Goal: Task Accomplishment & Management: Manage account settings

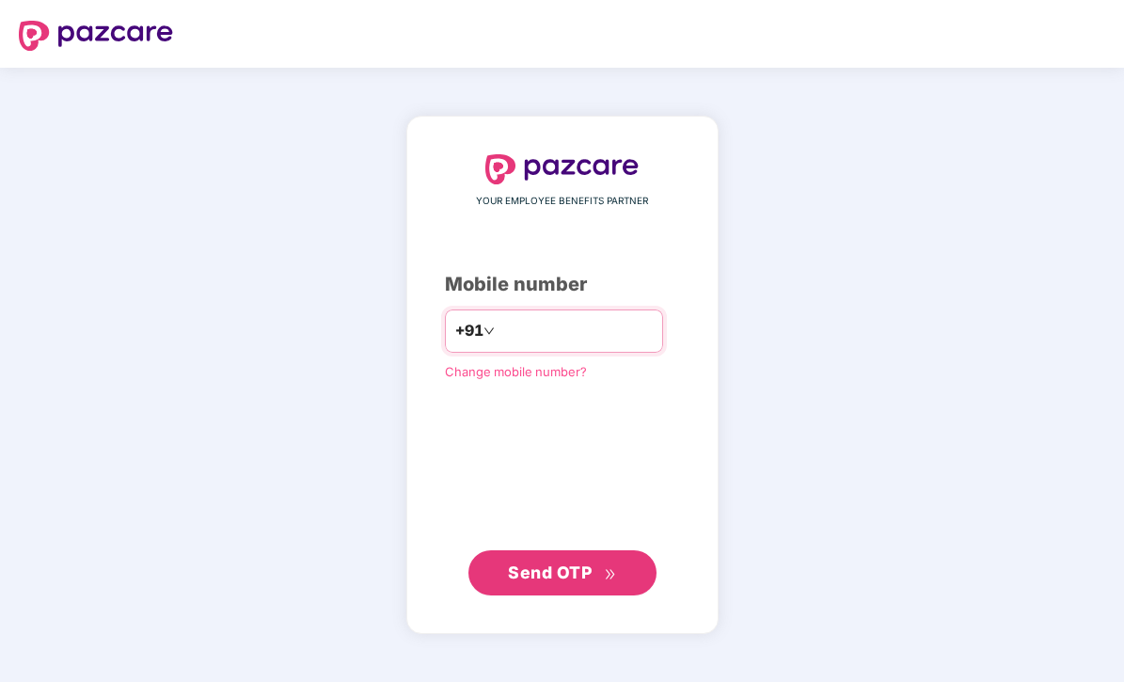
click at [532, 327] on input "number" at bounding box center [576, 331] width 154 height 30
type input "**********"
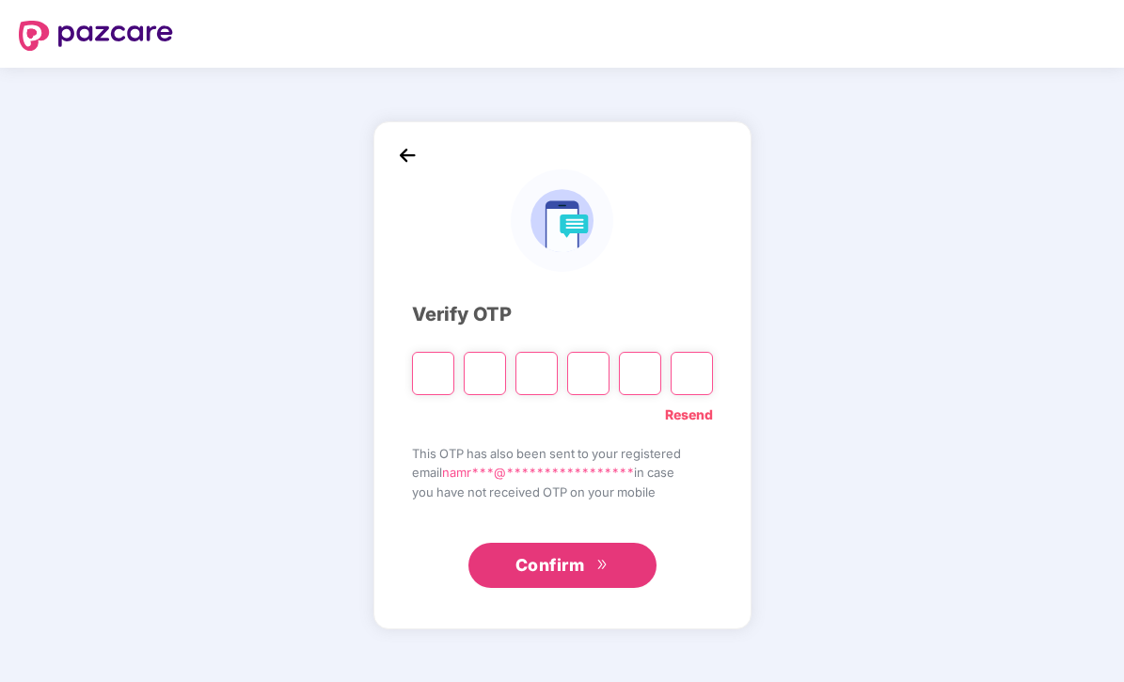
type input "*"
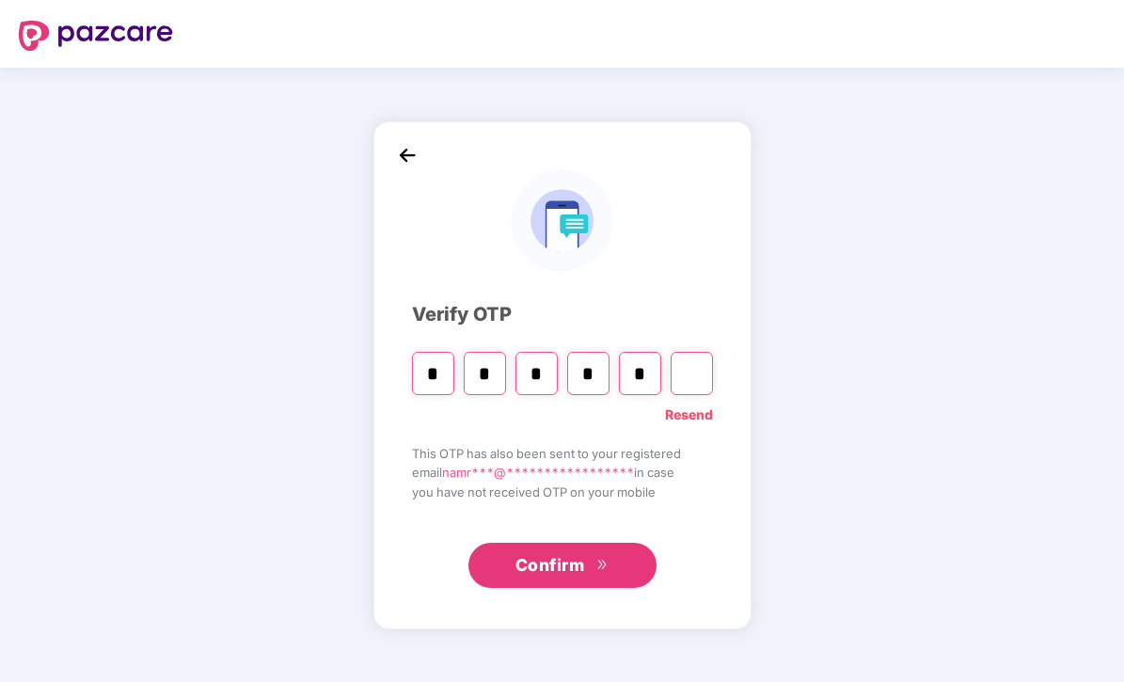
type input "*"
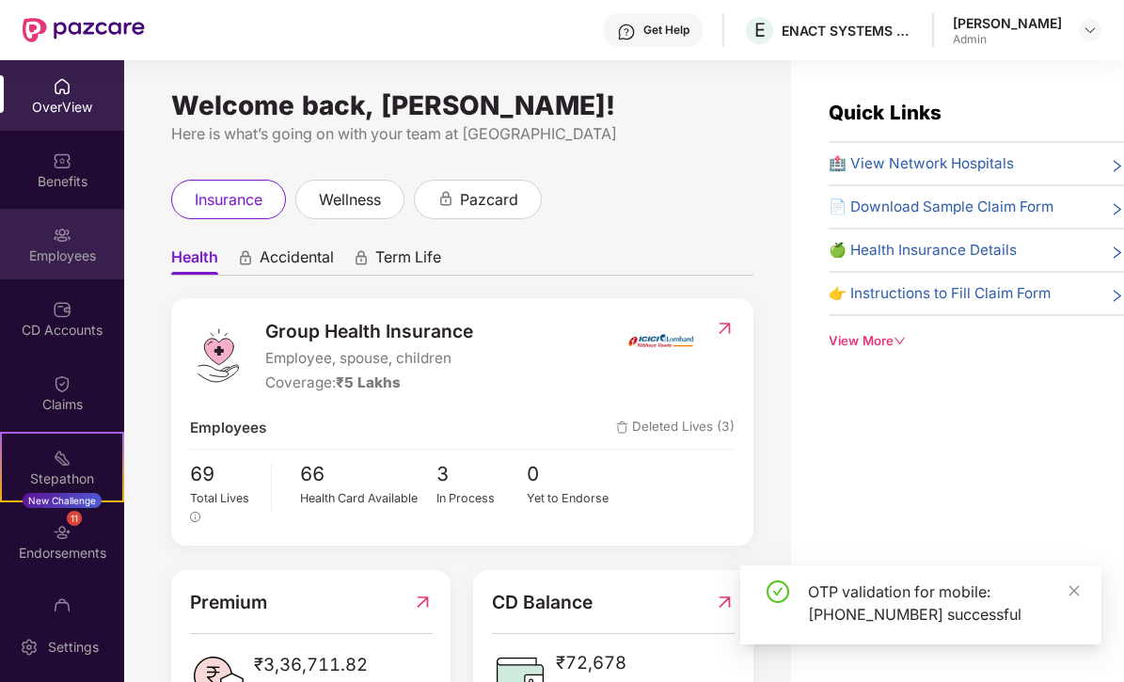
click at [71, 256] on div "Employees" at bounding box center [62, 255] width 124 height 19
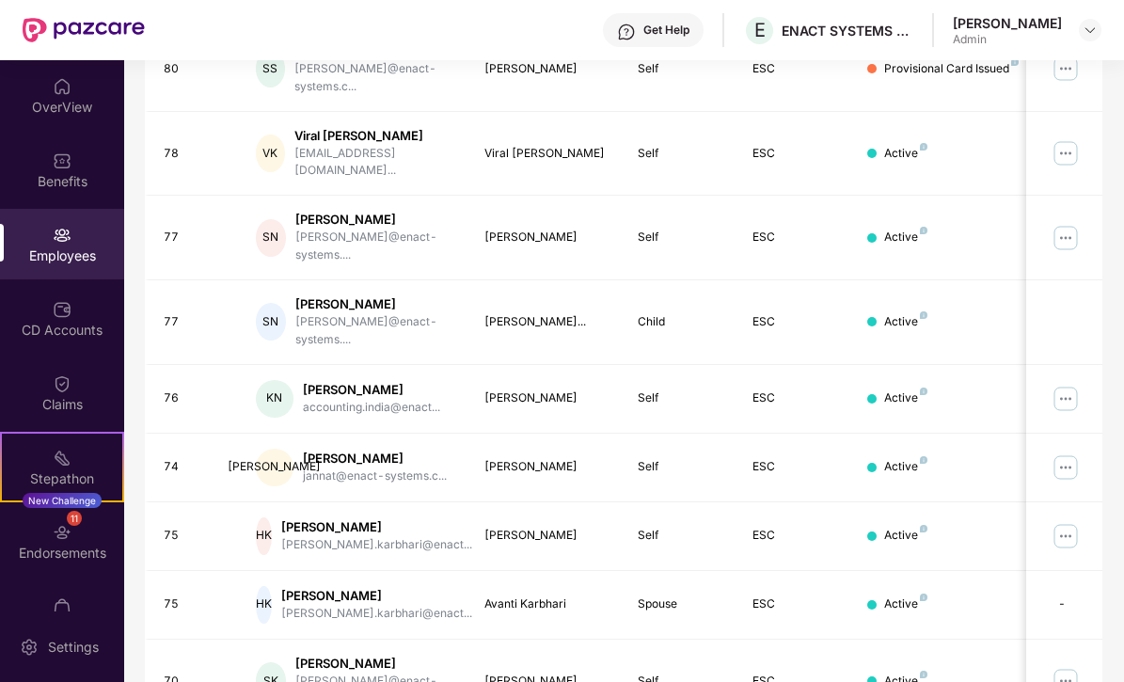
scroll to position [473, 0]
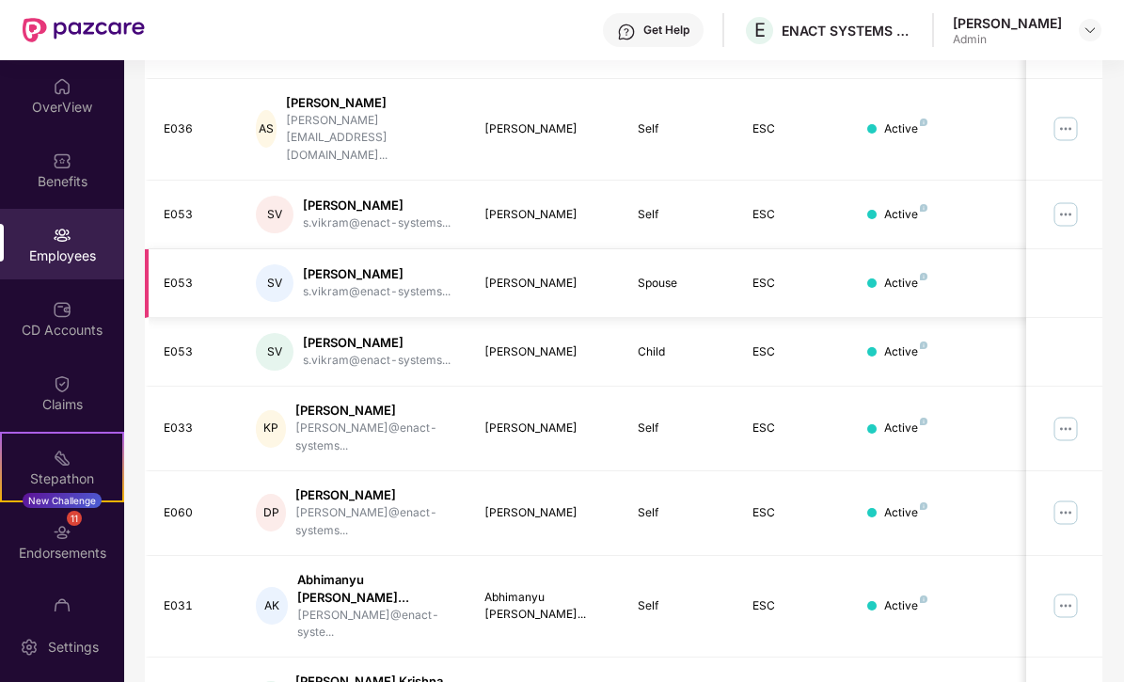
scroll to position [366, 0]
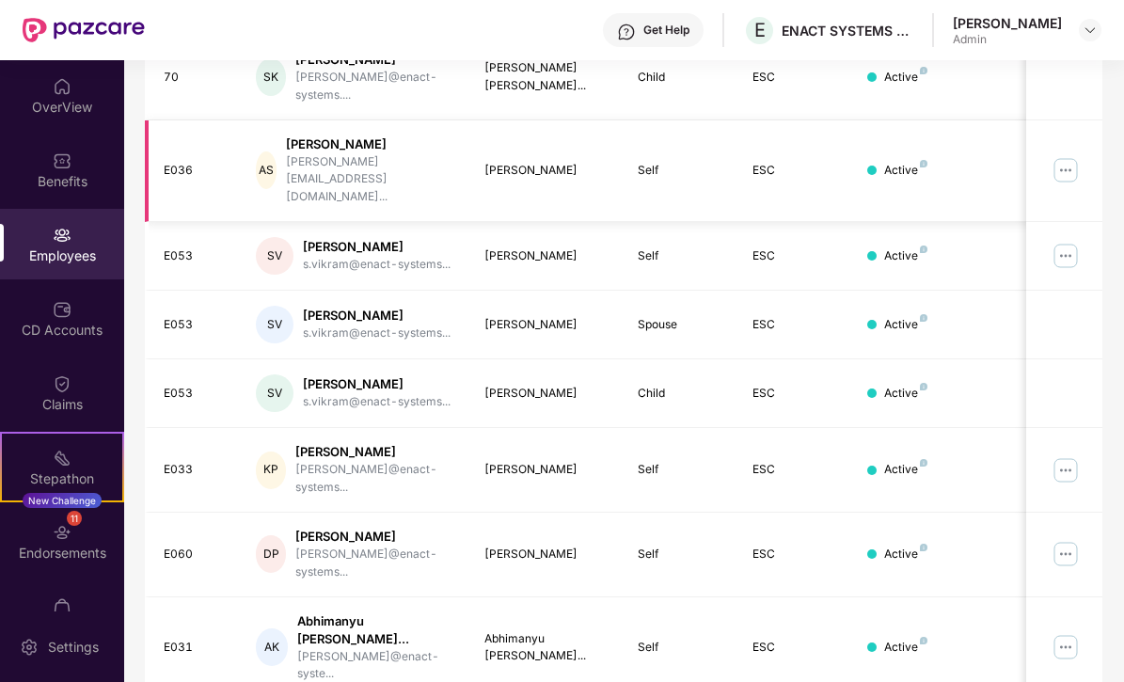
click at [1063, 155] on img at bounding box center [1066, 170] width 30 height 30
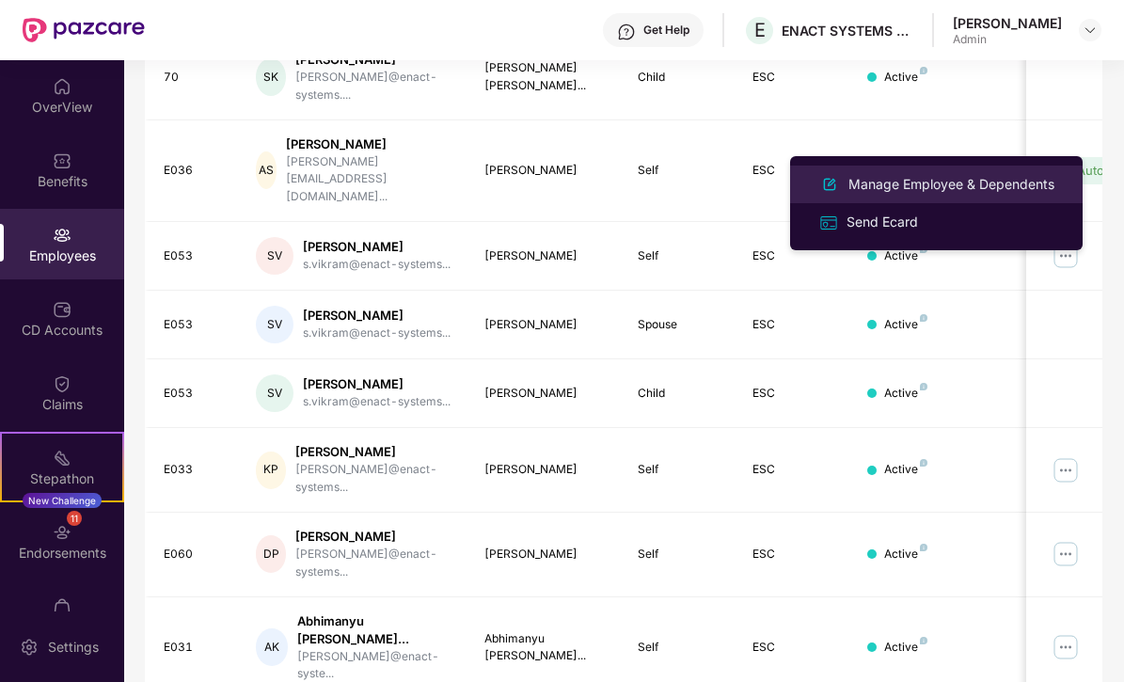
click at [897, 183] on div "Manage Employee & Dependents" at bounding box center [952, 184] width 214 height 21
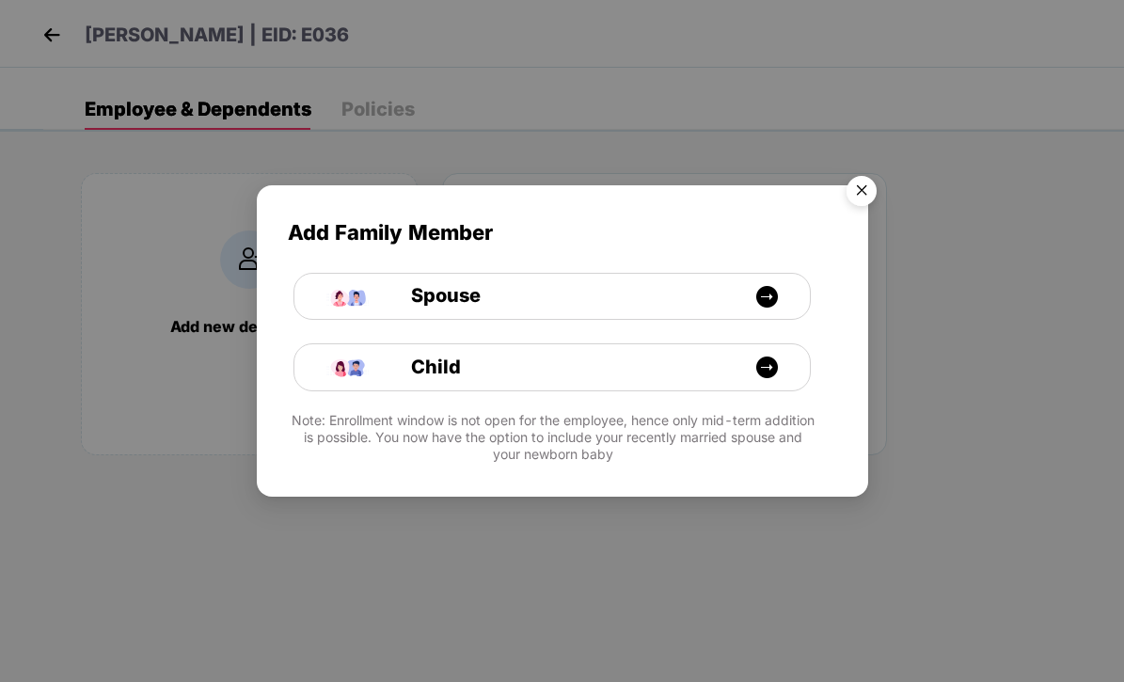
click at [872, 189] on img "Close" at bounding box center [861, 193] width 53 height 53
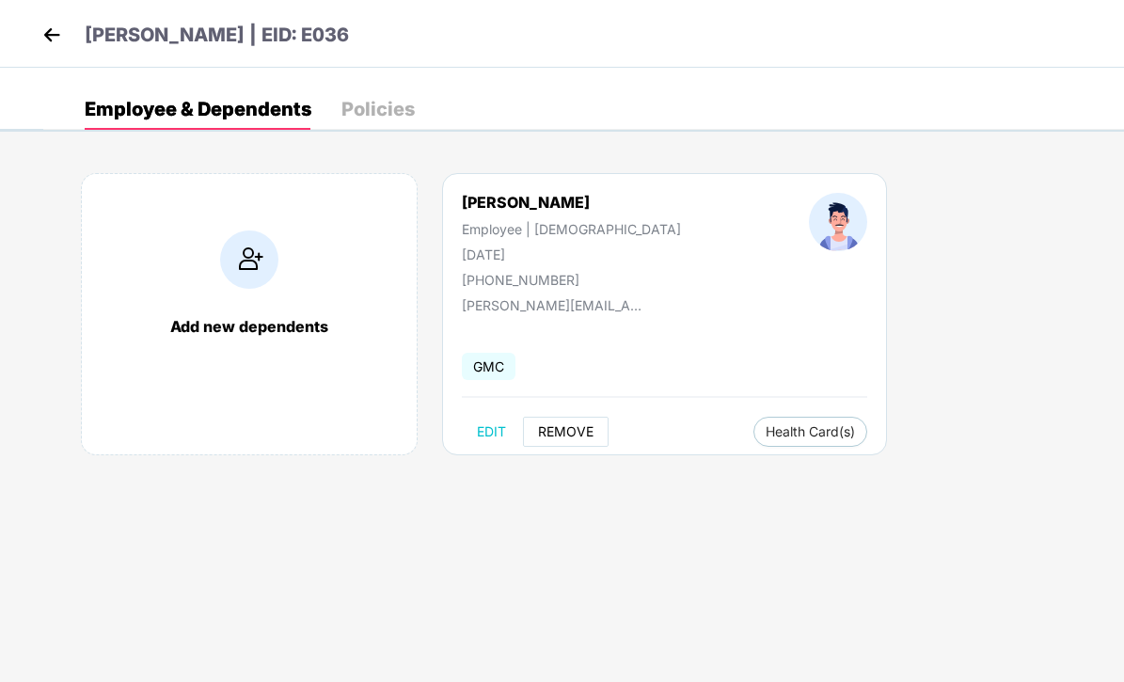
click at [564, 431] on span "REMOVE" at bounding box center [566, 431] width 56 height 15
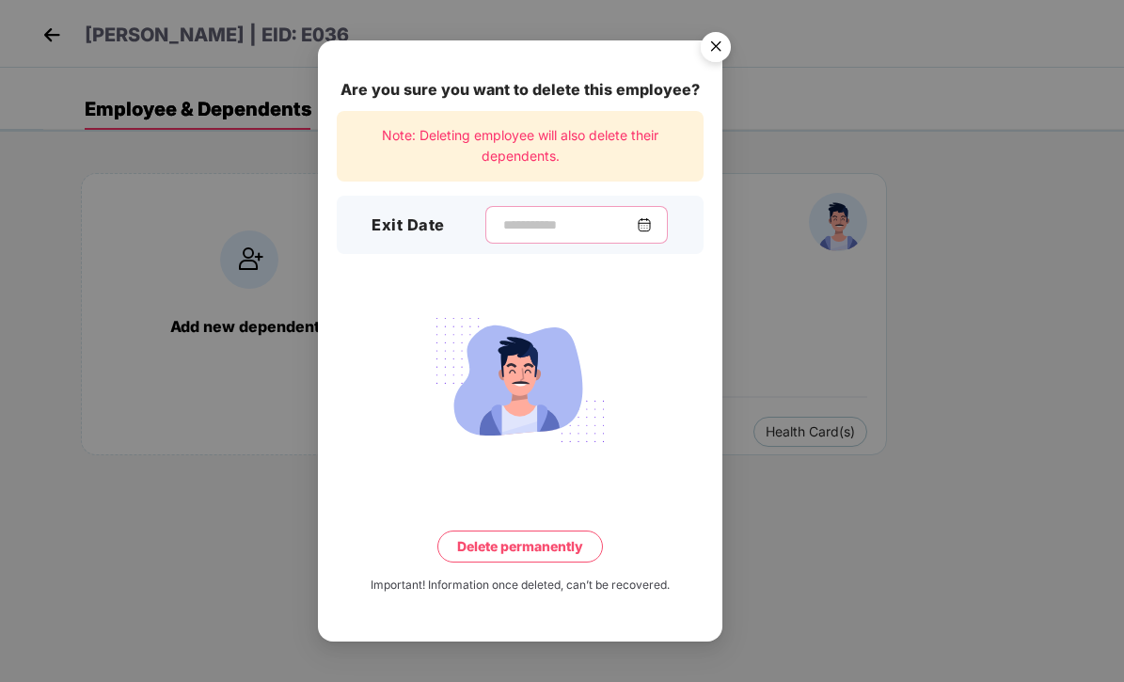
click at [501, 218] on input at bounding box center [568, 225] width 135 height 20
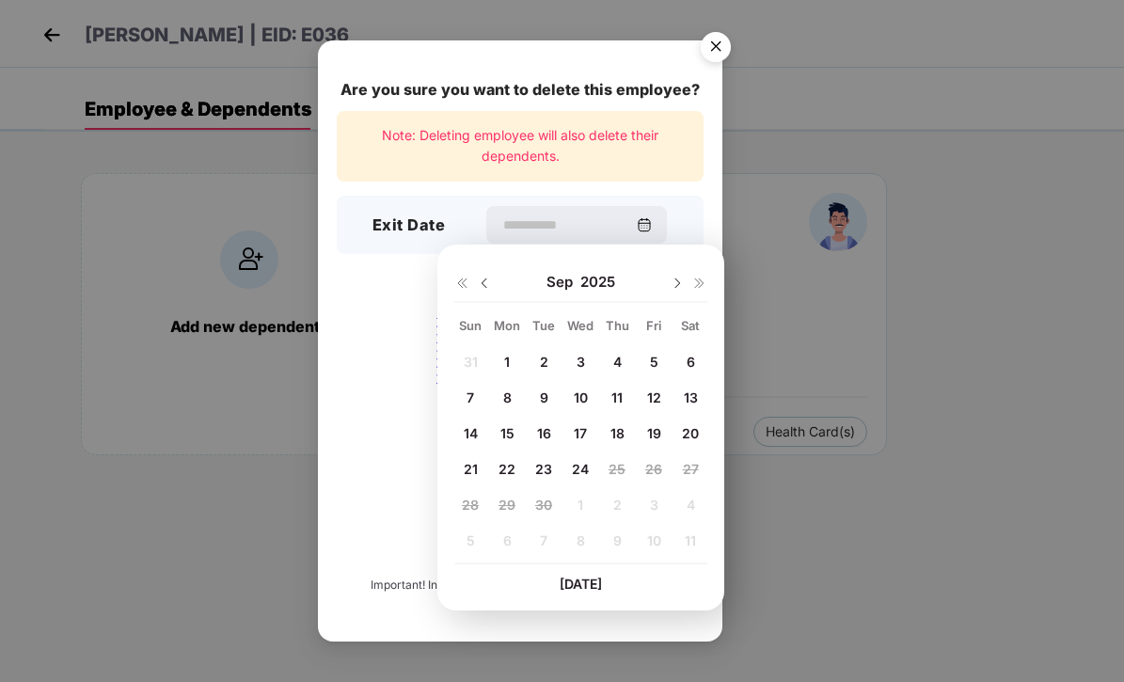
click at [485, 284] on img at bounding box center [484, 283] width 15 height 15
click at [459, 542] on div "31" at bounding box center [470, 541] width 28 height 28
type input "**********"
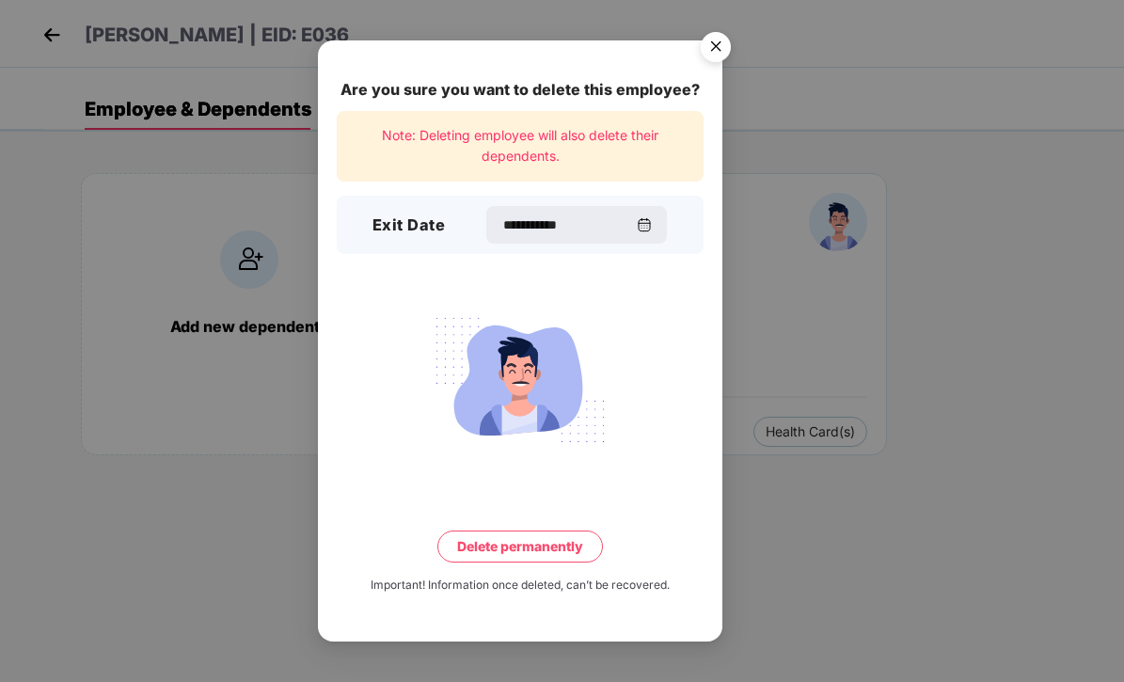
click at [575, 552] on button "Delete permanently" at bounding box center [520, 547] width 166 height 32
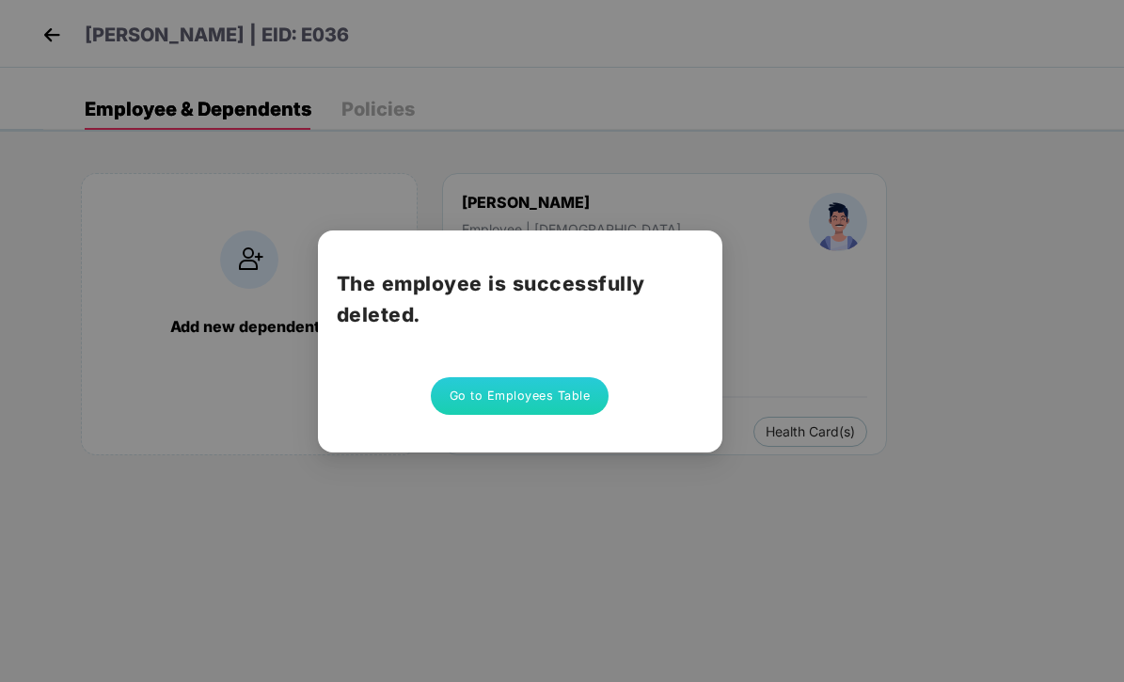
click at [566, 396] on button "Go to Employees Table" at bounding box center [520, 396] width 179 height 38
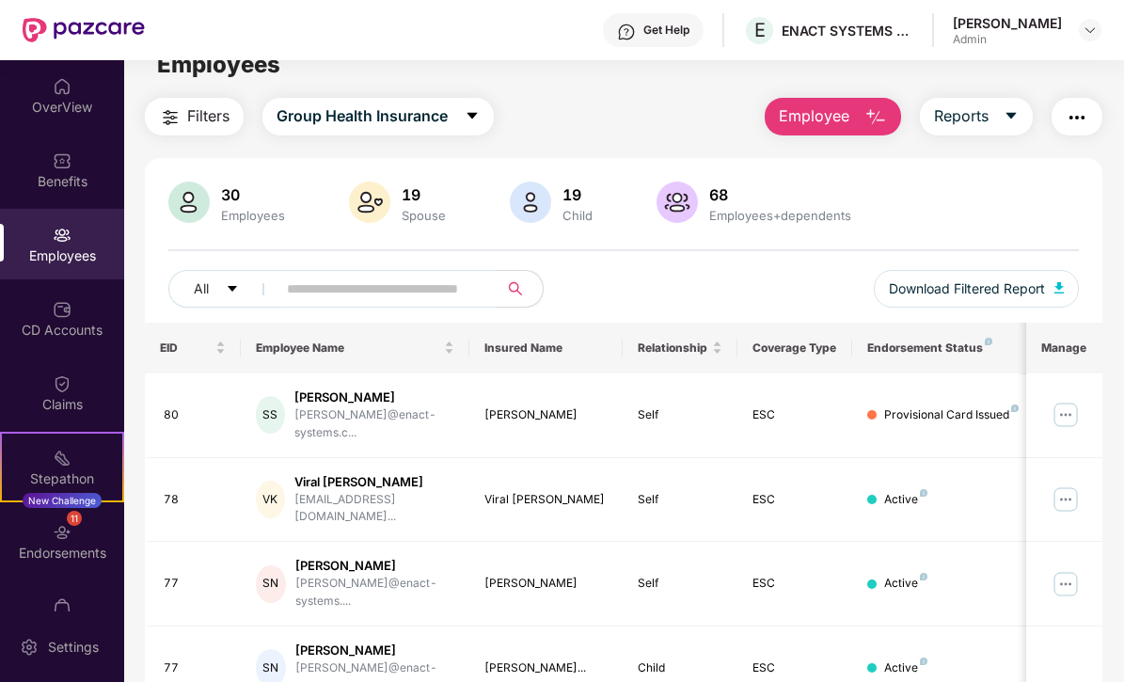
scroll to position [28, 3]
drag, startPoint x: 1121, startPoint y: 311, endPoint x: 1110, endPoint y: 347, distance: 37.5
click at [1120, 349] on div "Filters Group Health Insurance Employee Reports 30 Employees 19 Spouse 19 Child…" at bounding box center [623, 660] width 999 height 1124
click at [855, 266] on div "30 Employees 19 Spouse 19 Child [DEMOGRAPHIC_DATA] Employees+dependents All Dow…" at bounding box center [624, 252] width 958 height 141
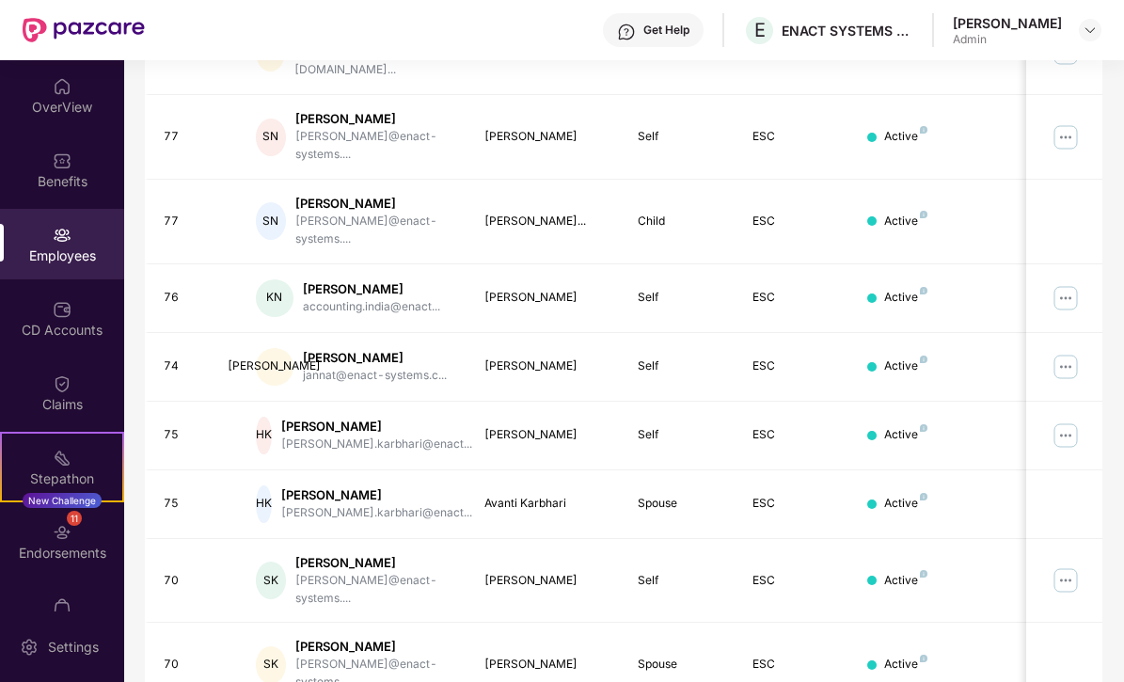
scroll to position [473, 3]
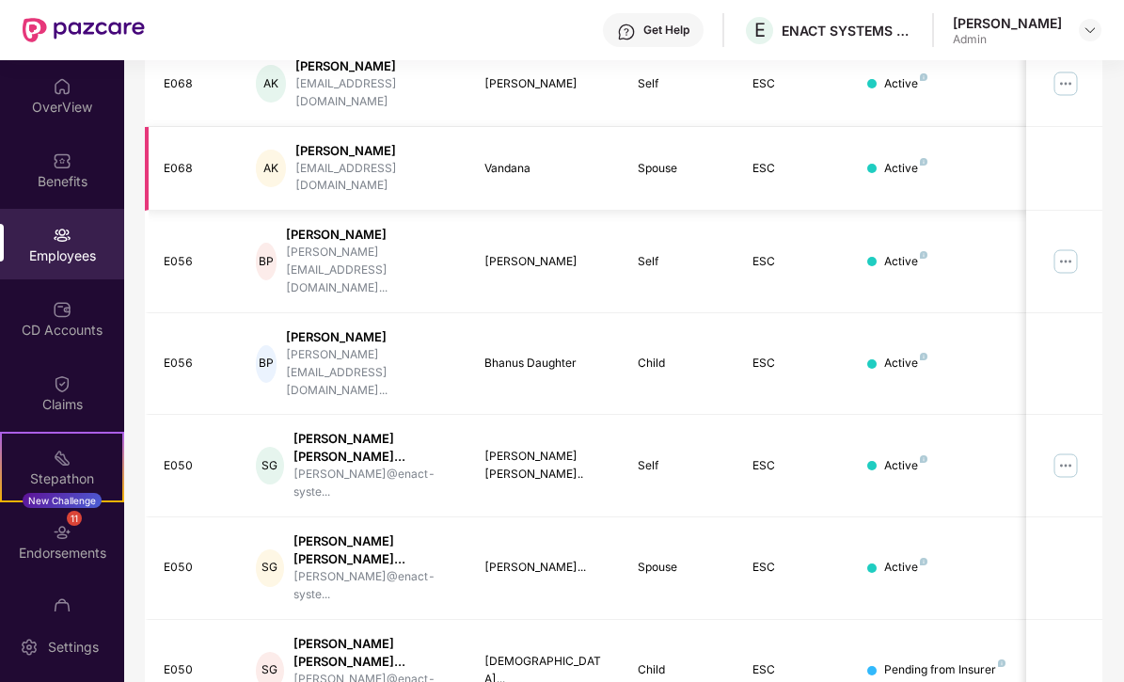
scroll to position [339, 3]
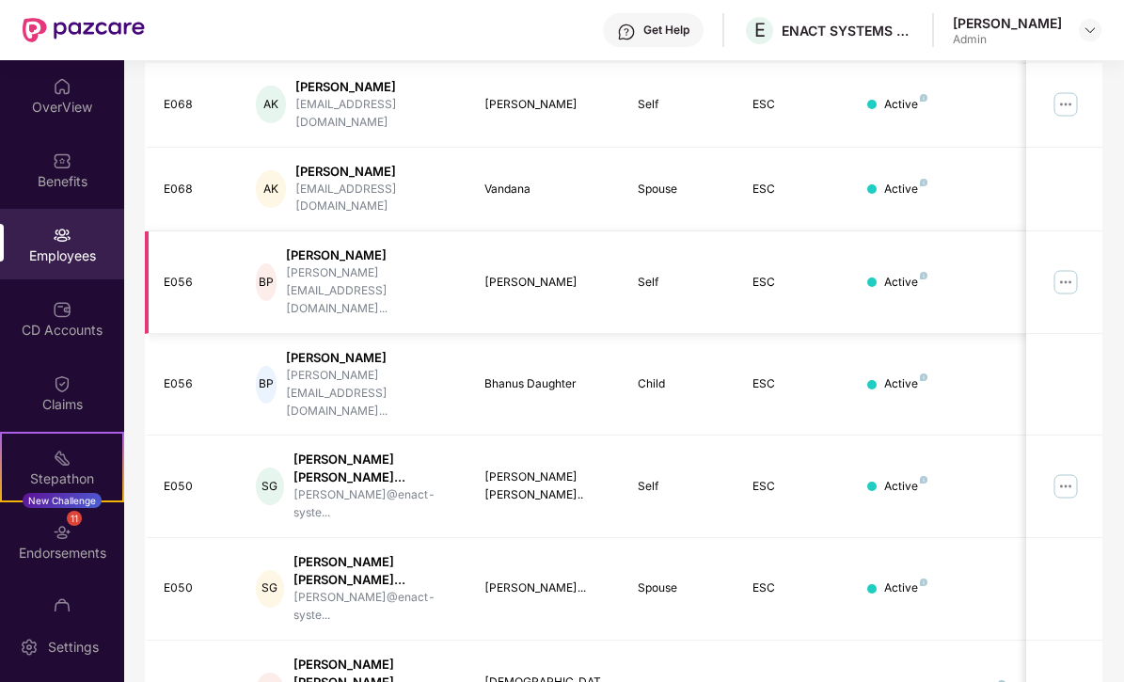
click at [1061, 267] on img at bounding box center [1066, 282] width 30 height 30
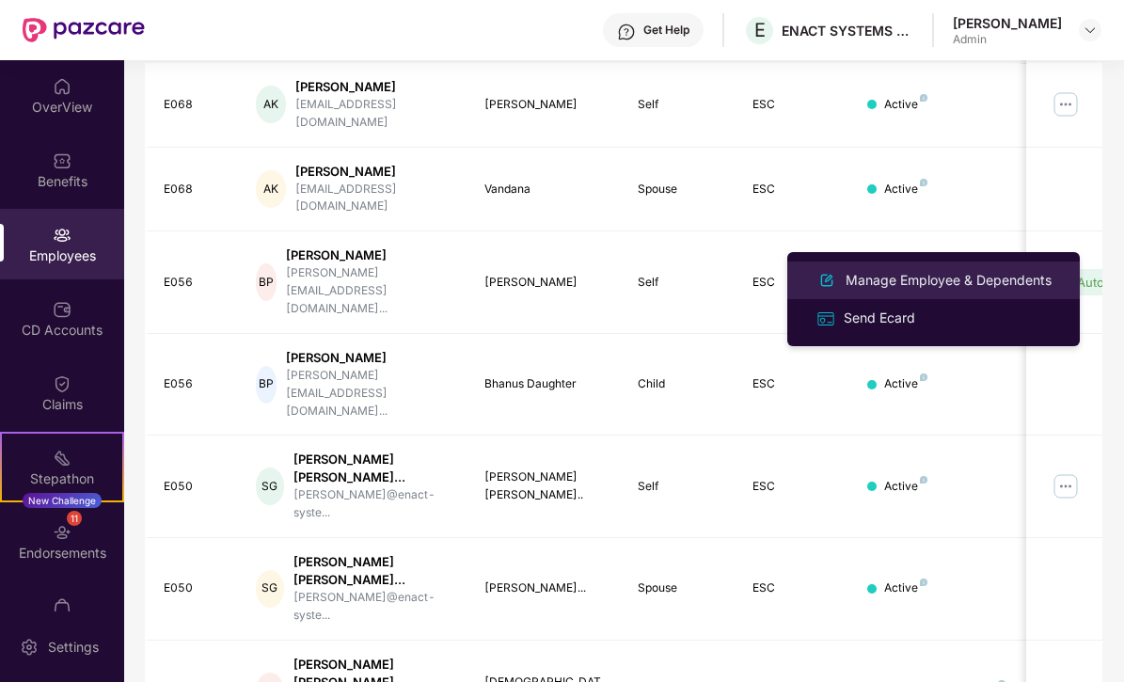
click at [913, 278] on div "Manage Employee & Dependents" at bounding box center [949, 280] width 214 height 21
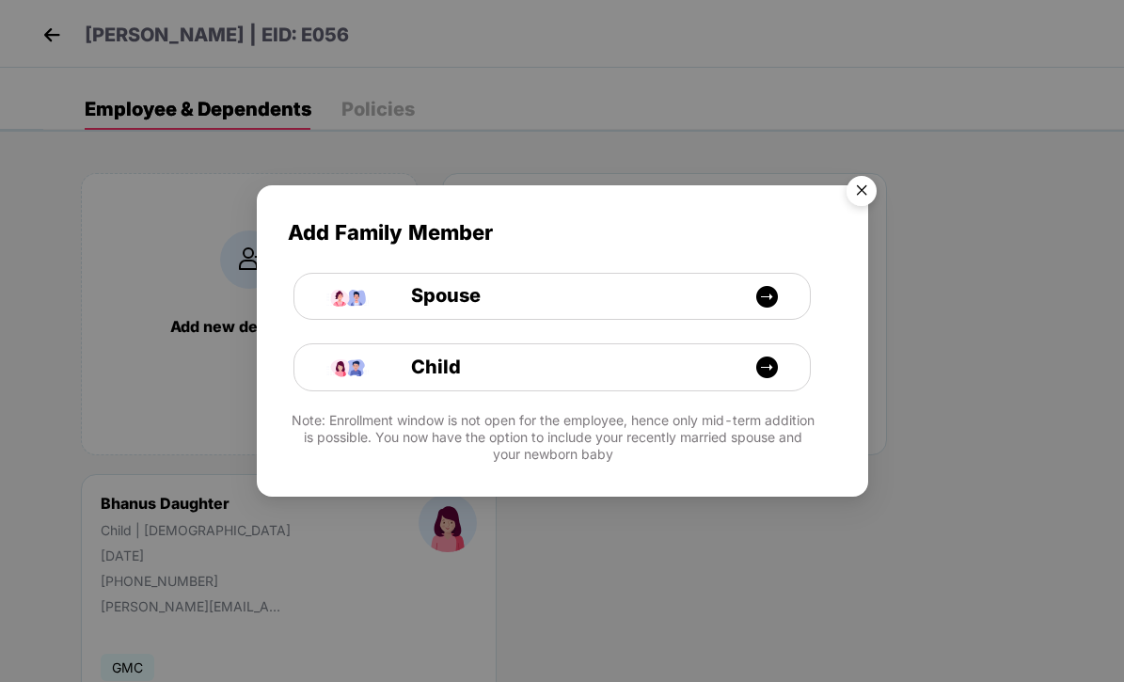
click at [855, 193] on img "Close" at bounding box center [861, 193] width 53 height 53
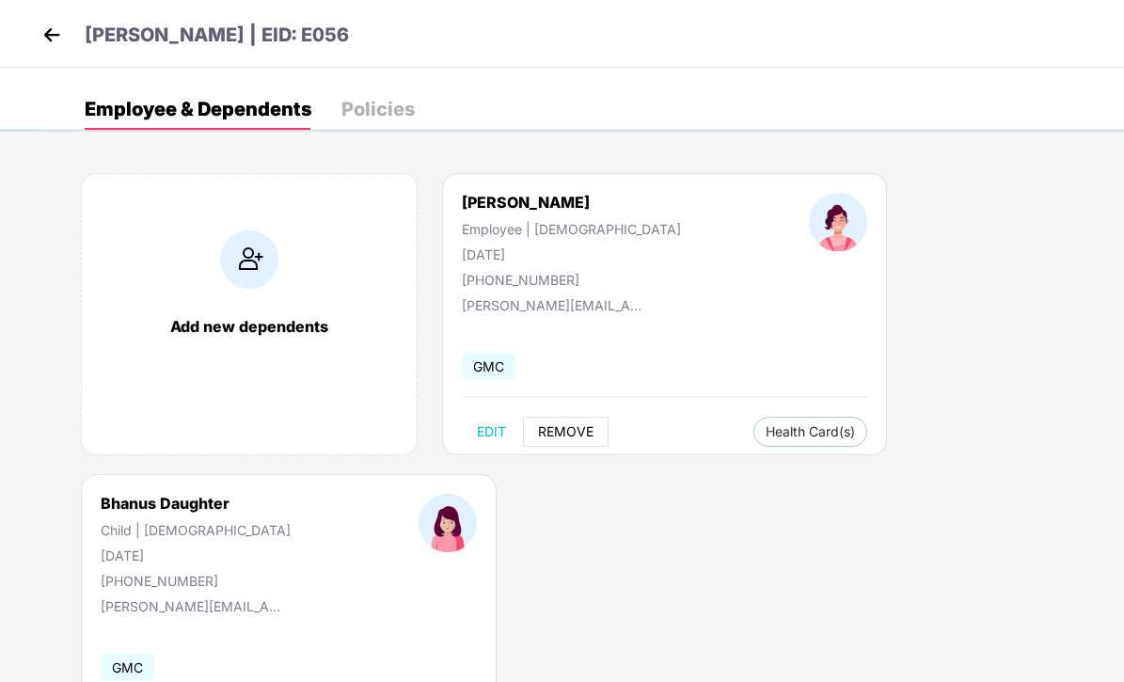
click at [574, 435] on span "REMOVE" at bounding box center [566, 431] width 56 height 15
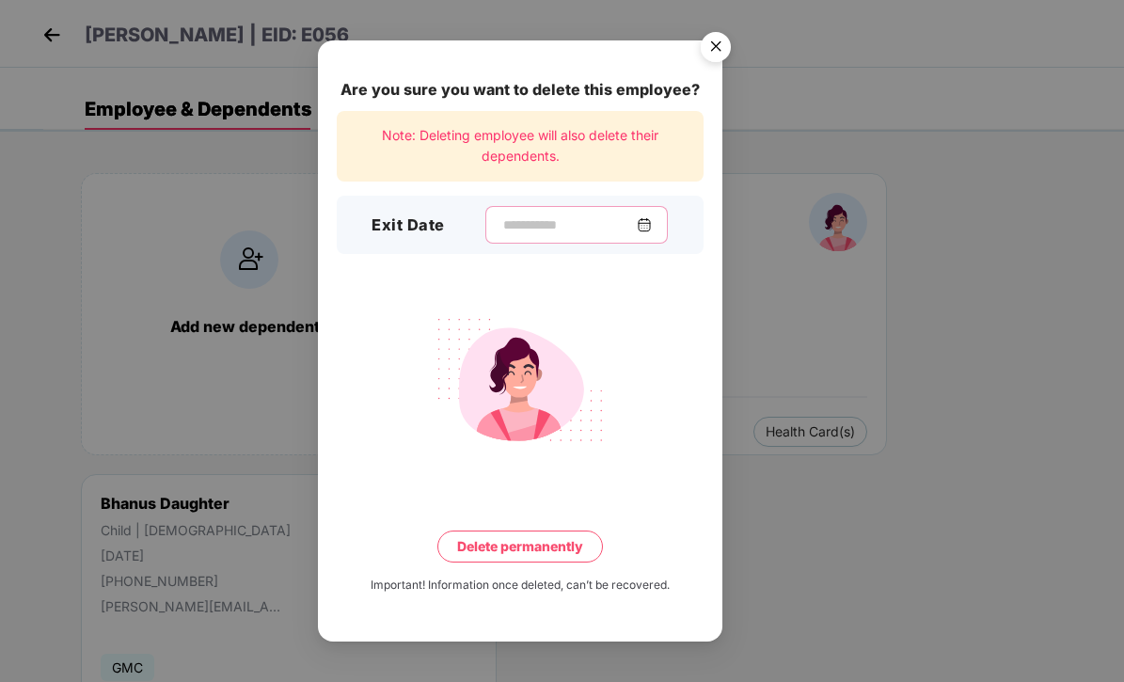
click at [501, 231] on input at bounding box center [568, 225] width 135 height 20
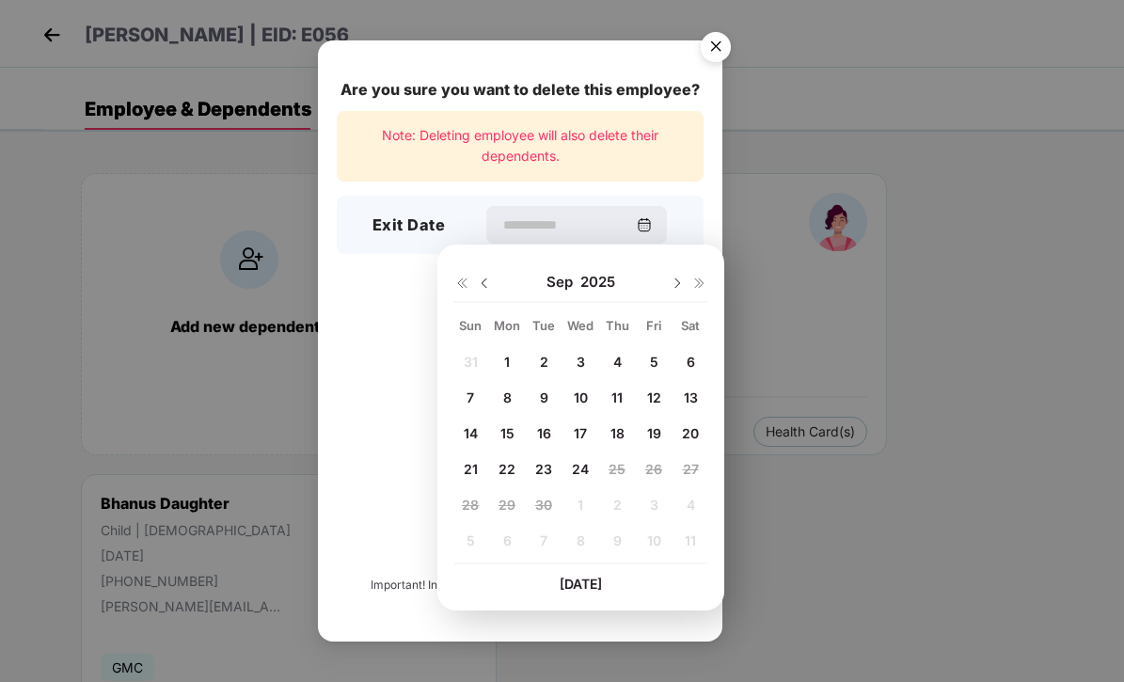
click at [505, 429] on span "15" at bounding box center [507, 433] width 14 height 16
type input "**********"
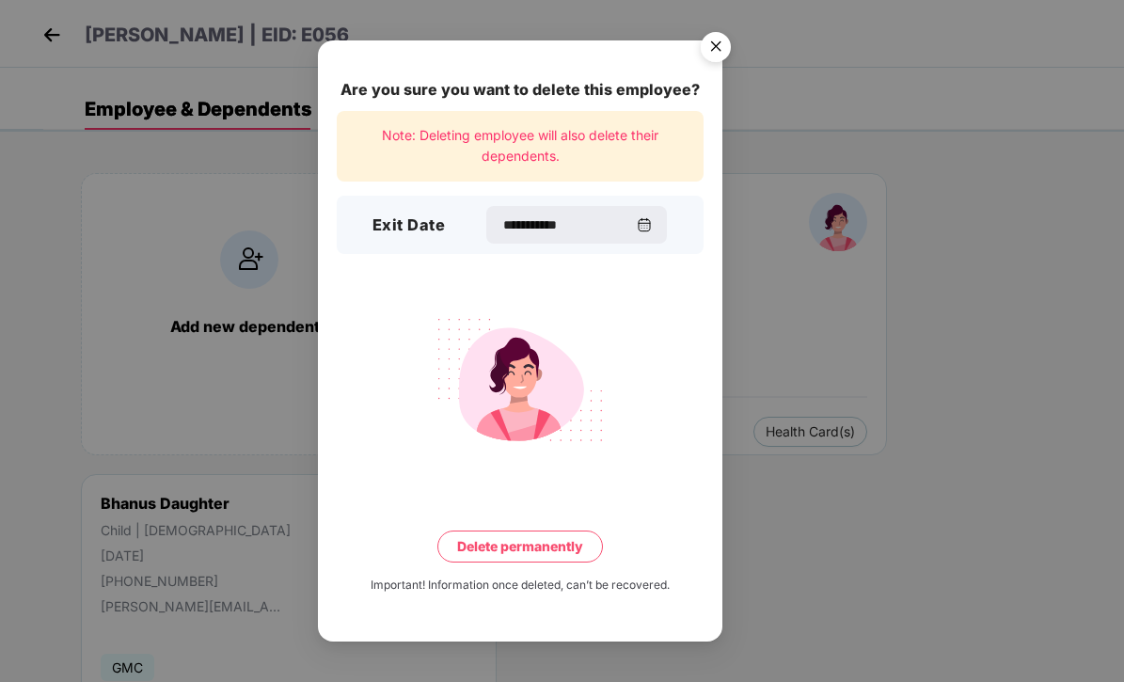
click at [524, 555] on button "Delete permanently" at bounding box center [520, 547] width 166 height 32
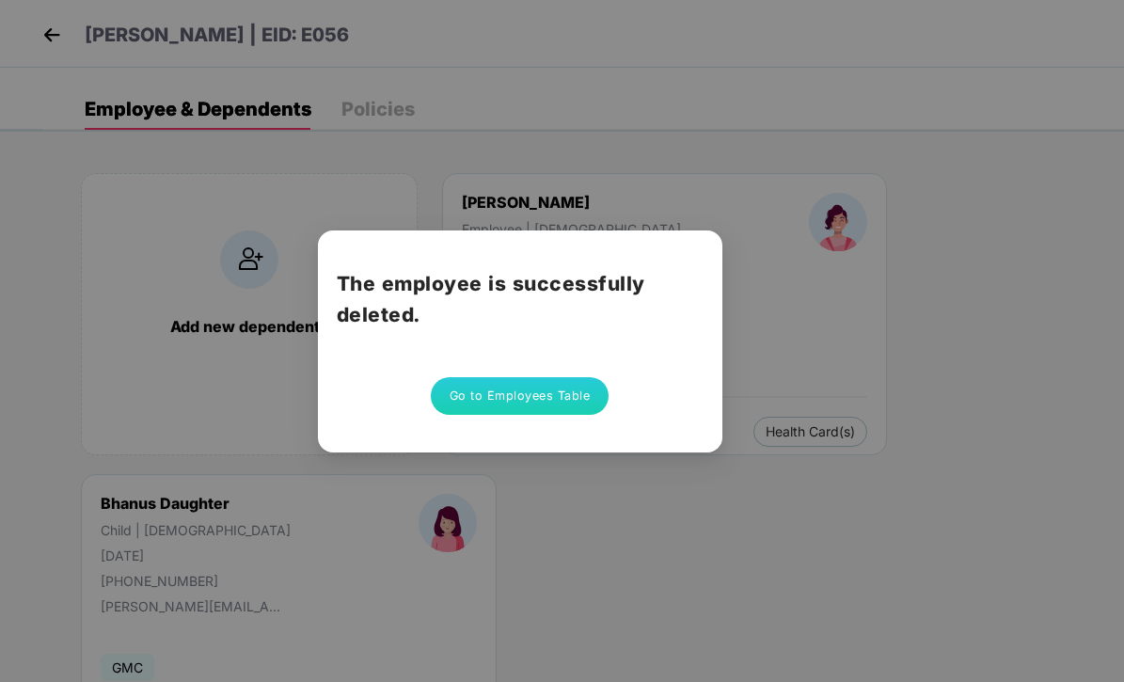
click at [506, 394] on button "Go to Employees Table" at bounding box center [520, 396] width 179 height 38
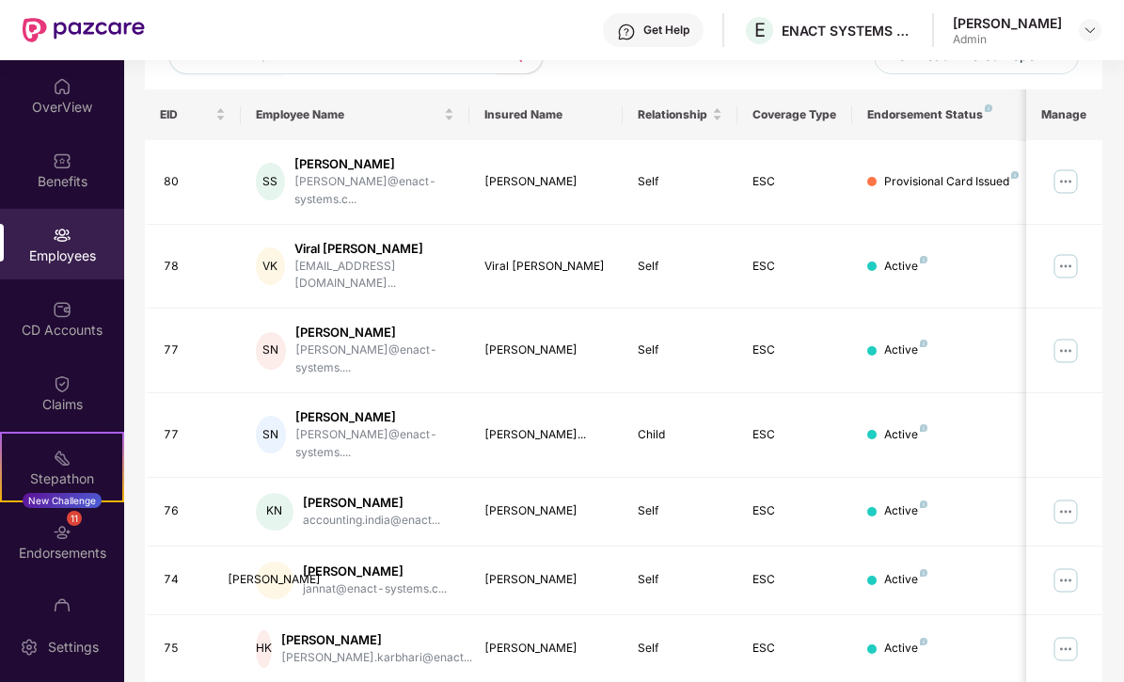
scroll to position [262, 3]
drag, startPoint x: 1121, startPoint y: 222, endPoint x: 1117, endPoint y: 319, distance: 97.0
click at [1117, 319] on div "Filters Group Health Insurance Employee Reports 29 Employees 19 Spouse 18 Child…" at bounding box center [623, 427] width 999 height 1124
drag, startPoint x: 1121, startPoint y: 273, endPoint x: 1120, endPoint y: 326, distance: 53.7
click at [1120, 327] on div "Filters Group Health Insurance Employee Reports 29 Employees 19 Spouse 18 Child…" at bounding box center [623, 427] width 999 height 1124
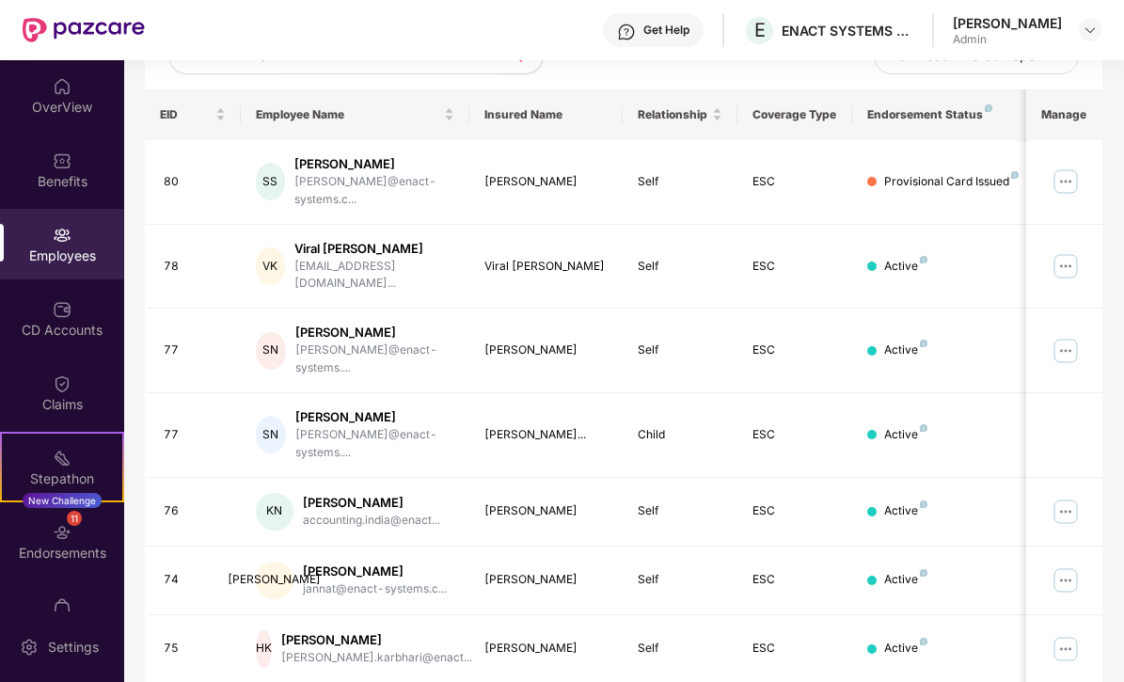
click at [1107, 164] on div "Filters Group Health Insurance Employee Reports 29 Employees 19 Spouse 18 Child…" at bounding box center [623, 427] width 999 height 1124
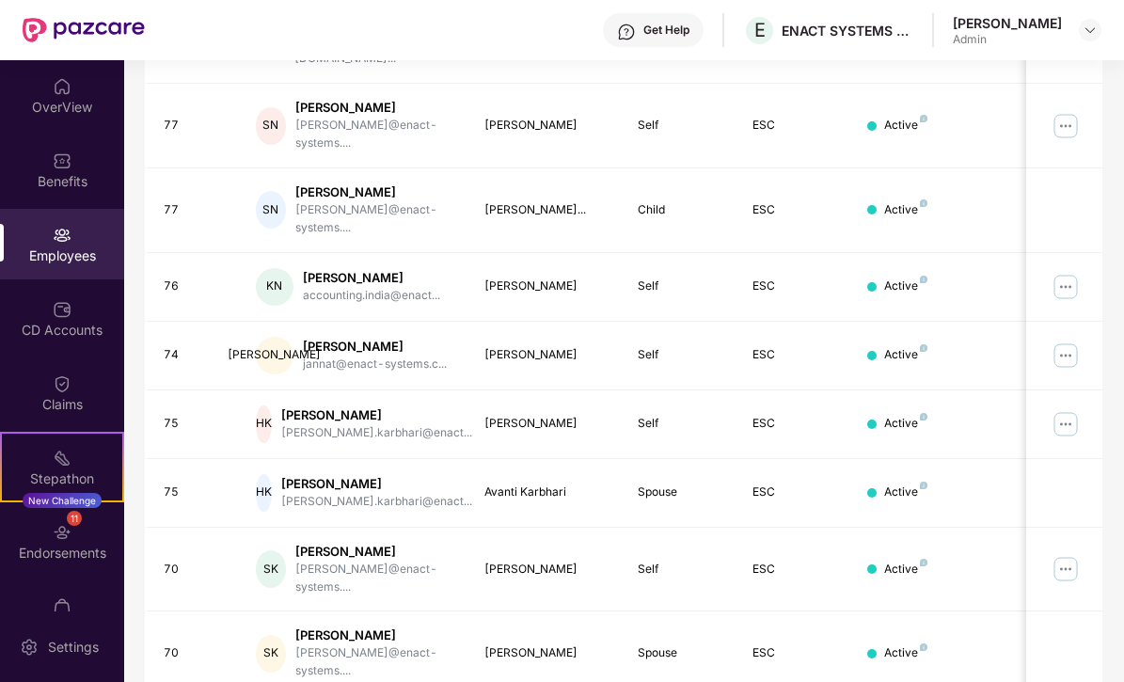
scroll to position [473, 3]
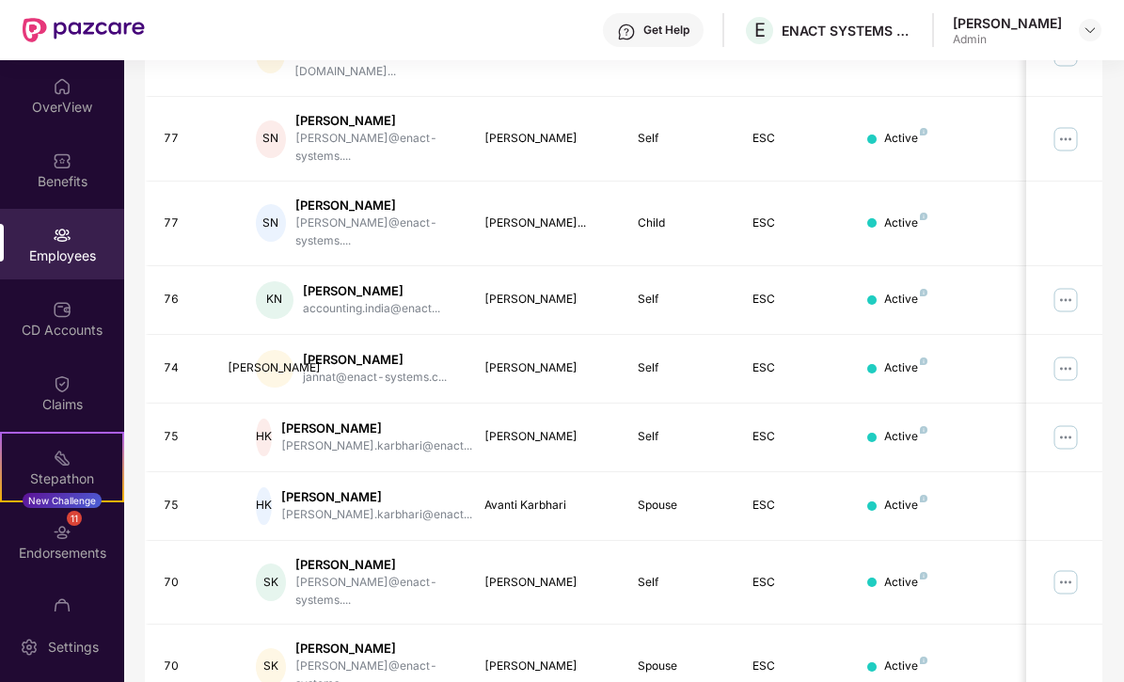
drag, startPoint x: 897, startPoint y: 643, endPoint x: 881, endPoint y: 614, distance: 32.4
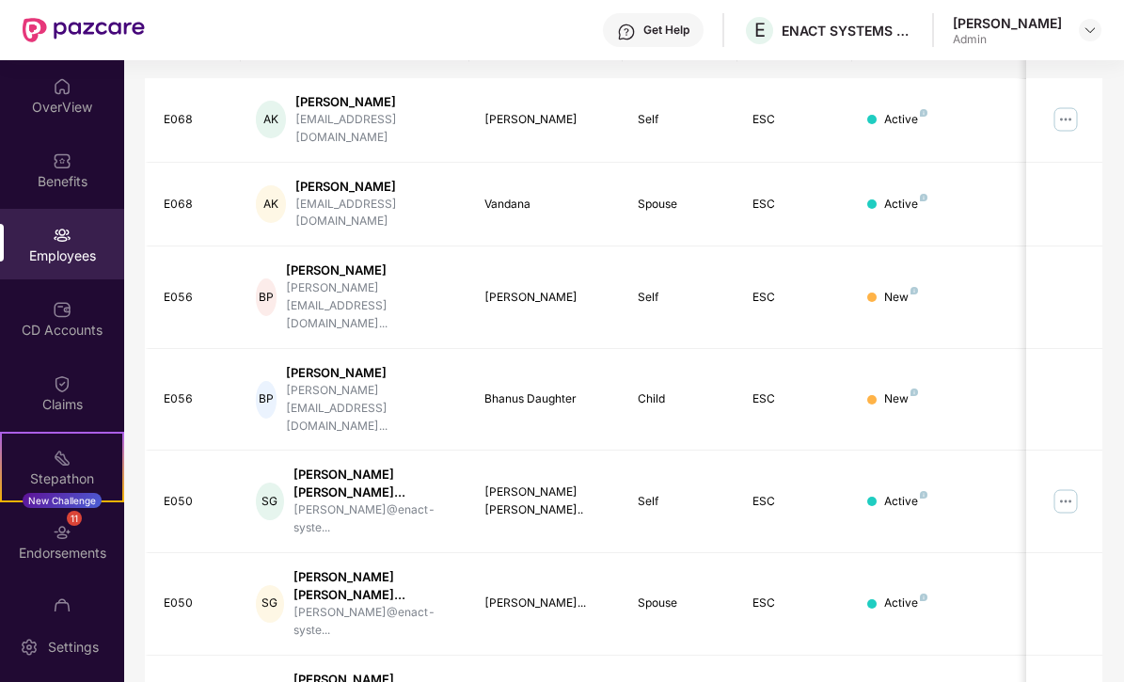
scroll to position [151, 3]
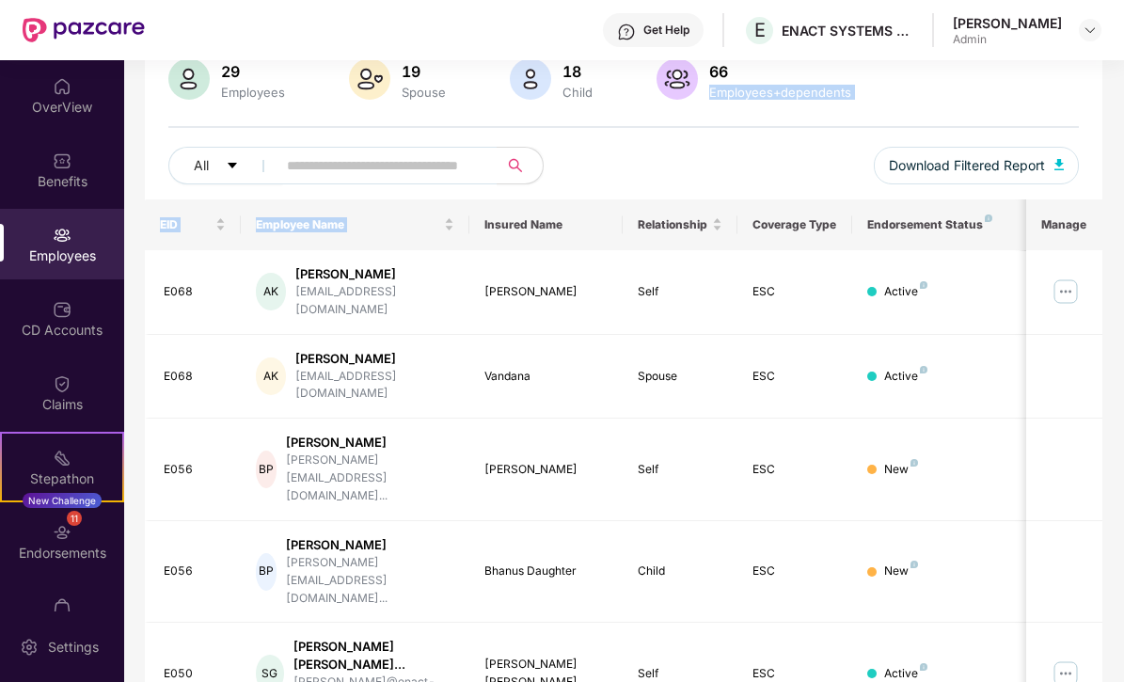
drag, startPoint x: 1121, startPoint y: 209, endPoint x: 1123, endPoint y: 220, distance: 11.4
click at [1123, 220] on div "OverView Benefits Employees CD Accounts Claims Stepathon New Challenge 11 Endor…" at bounding box center [562, 371] width 1124 height 622
click at [904, 140] on div "29 Employees 19 Spouse 18 Child [DEMOGRAPHIC_DATA] Employees+dependents All Dow…" at bounding box center [624, 128] width 958 height 141
click at [1121, 460] on div "Filters Group Health Insurance Employee Reports 29 Employees 19 Spouse 18 Child…" at bounding box center [623, 630] width 999 height 1311
click at [1112, 461] on div "Filters Group Health Insurance Employee Reports 29 Employees 19 Spouse 18 Child…" at bounding box center [623, 630] width 999 height 1311
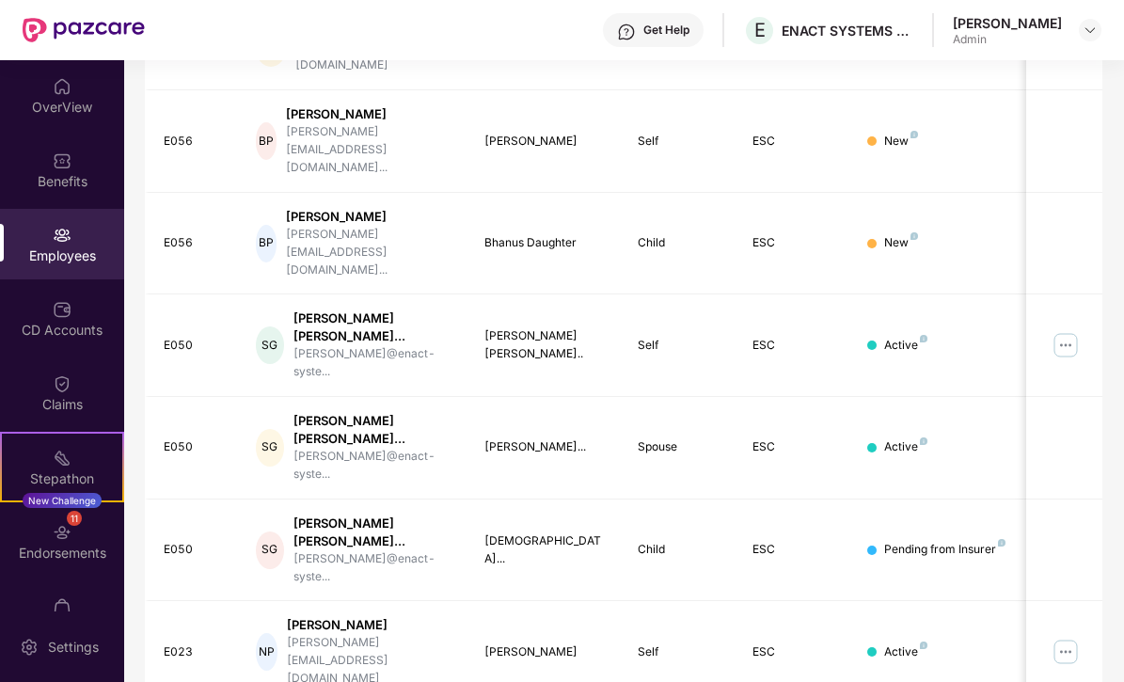
scroll to position [473, 3]
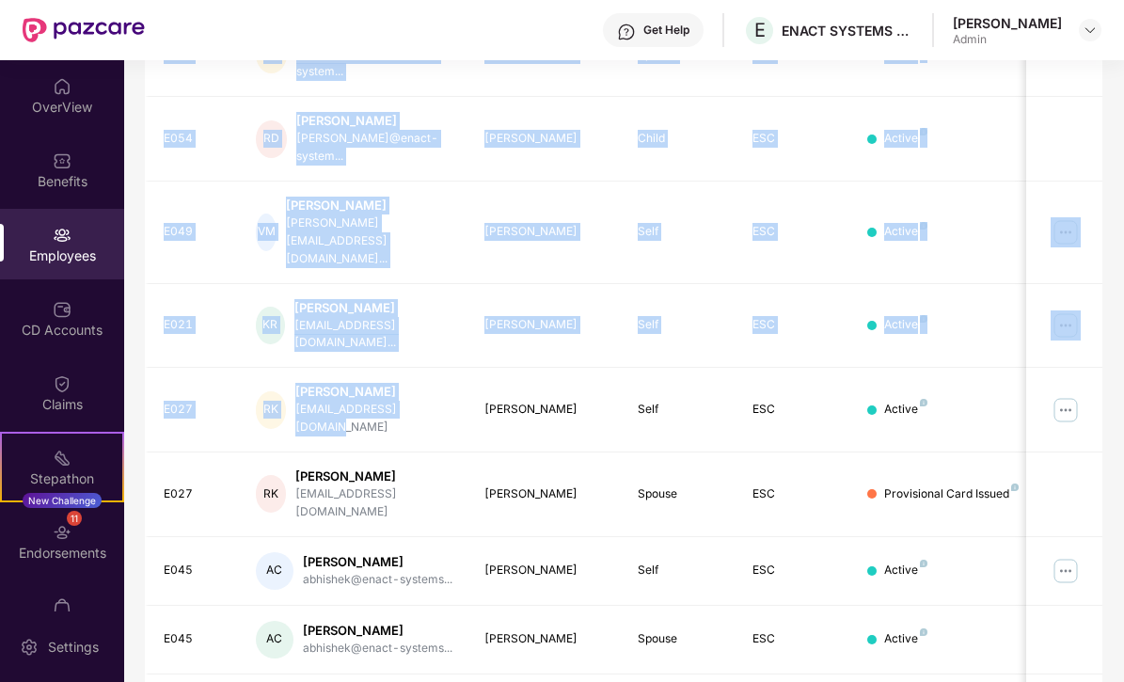
drag, startPoint x: 1121, startPoint y: 357, endPoint x: 1125, endPoint y: 337, distance: 21.0
click at [1124, 337] on html "Get Help E ENACT SYSTEMS SOFTWARE INDIA PRIVATE LIMITED [PERSON_NAME] Admin Ove…" at bounding box center [562, 341] width 1124 height 682
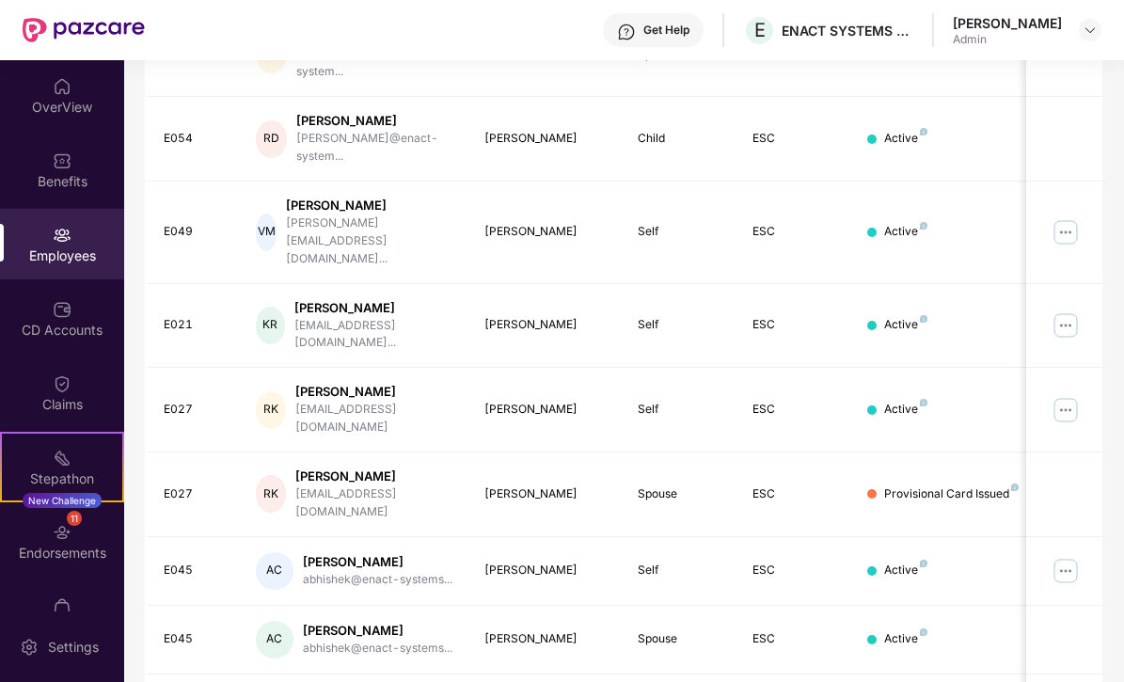
click at [1118, 156] on div "Filters Group Health Insurance Employee Reports 29 Employees 19 Spouse 18 Child…" at bounding box center [623, 232] width 999 height 1158
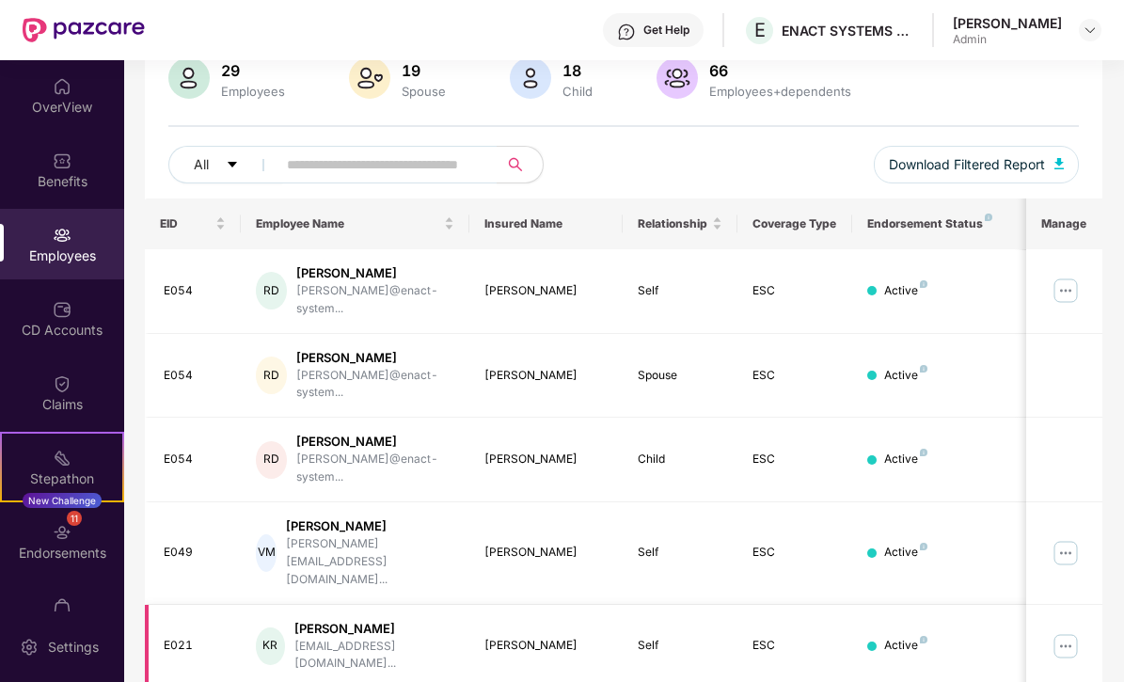
click at [1071, 631] on img at bounding box center [1066, 646] width 30 height 30
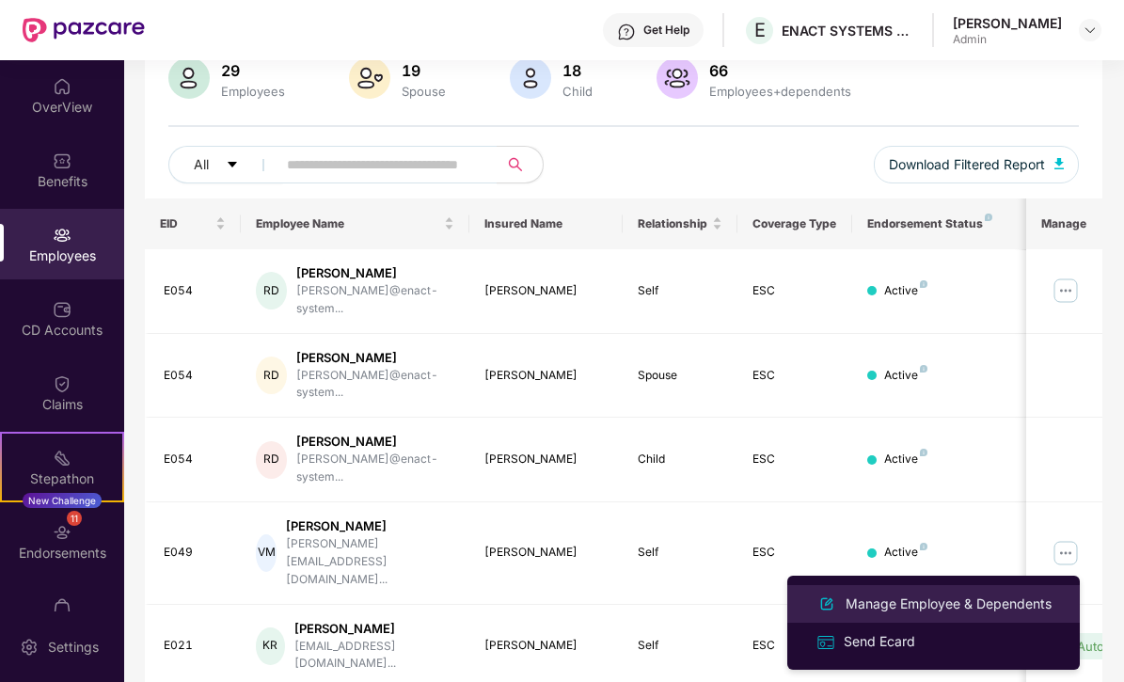
click at [897, 610] on div "Manage Employee & Dependents" at bounding box center [949, 604] width 214 height 21
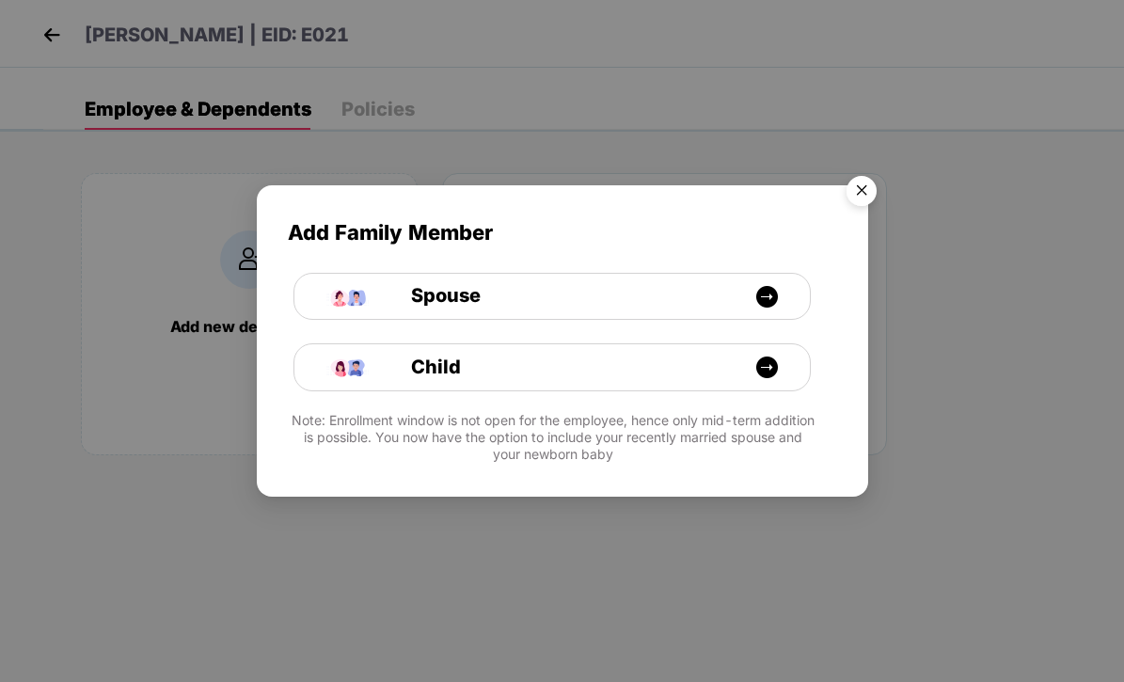
click at [855, 193] on img "Close" at bounding box center [861, 193] width 53 height 53
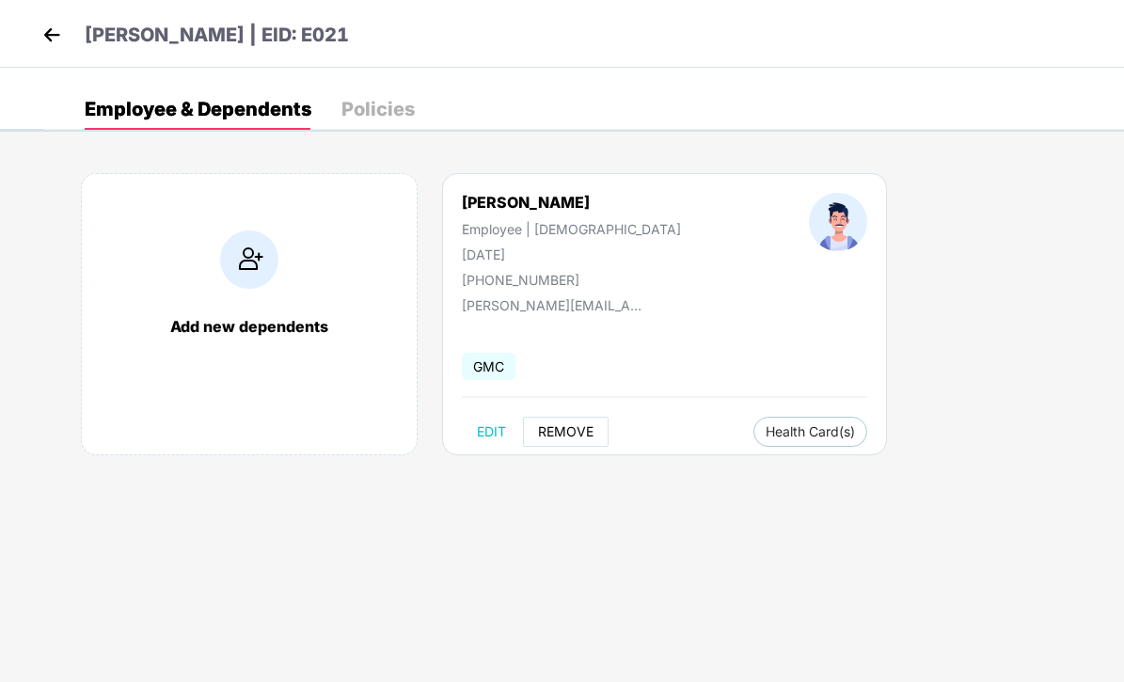
click at [576, 430] on span "REMOVE" at bounding box center [566, 431] width 56 height 15
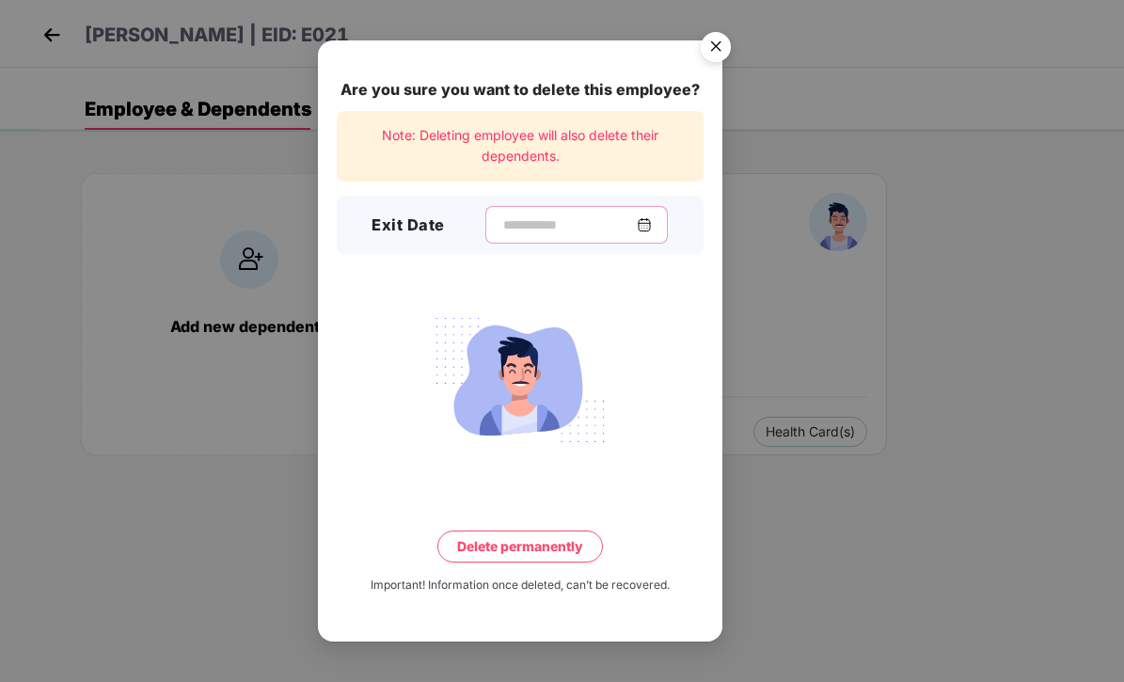
click at [501, 222] on input at bounding box center [568, 225] width 135 height 20
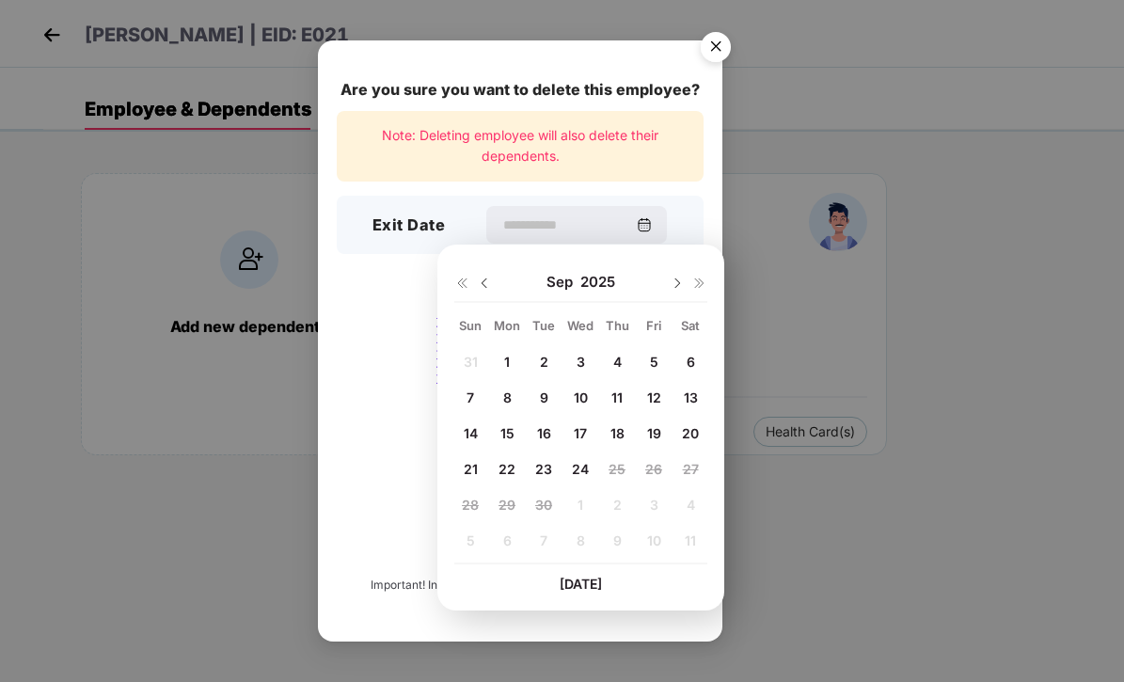
click at [482, 281] on img at bounding box center [484, 283] width 15 height 15
click at [466, 542] on span "31" at bounding box center [471, 540] width 14 height 16
type input "**********"
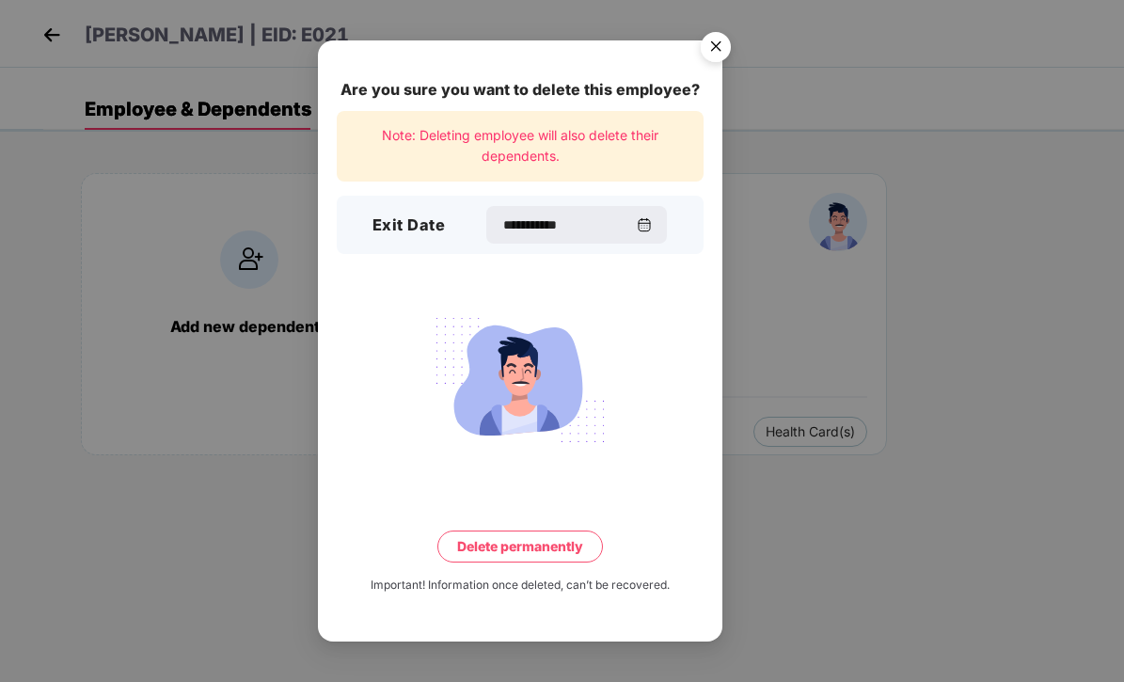
click at [556, 541] on button "Delete permanently" at bounding box center [520, 547] width 166 height 32
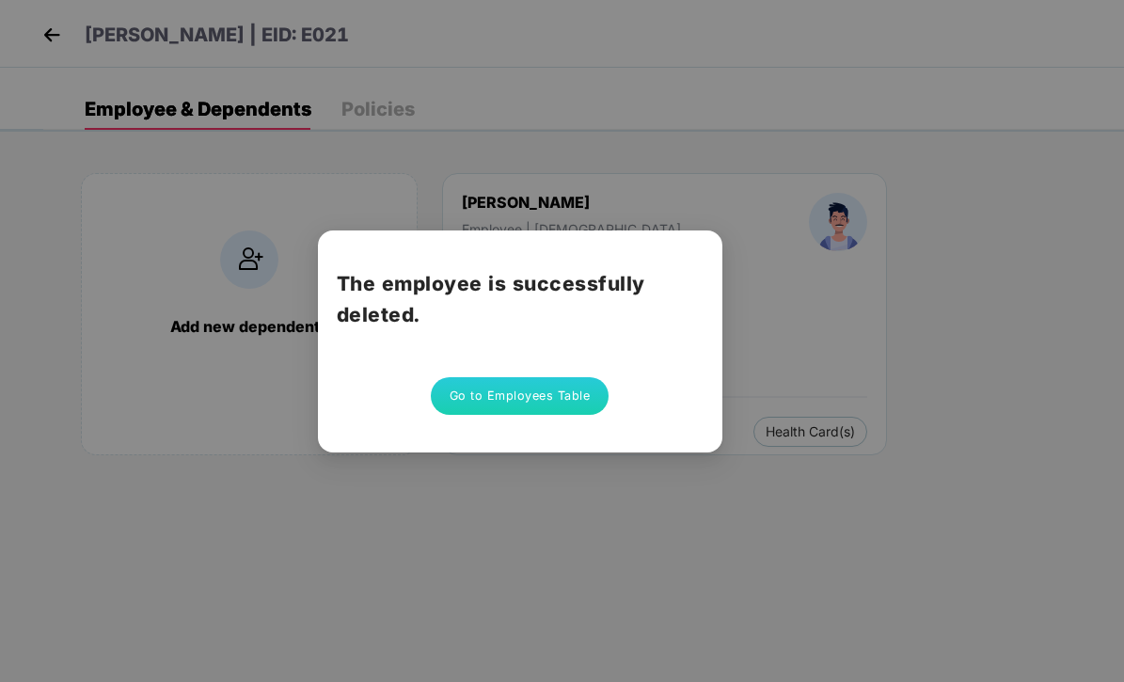
click at [562, 400] on button "Go to Employees Table" at bounding box center [520, 396] width 179 height 38
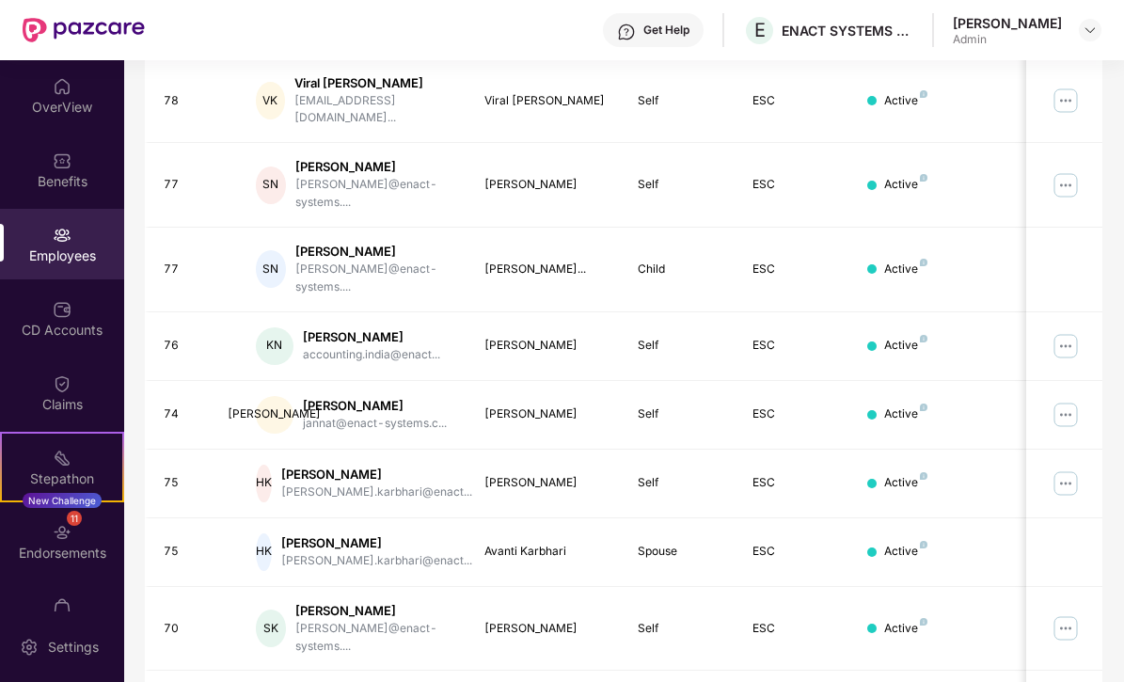
scroll to position [473, 0]
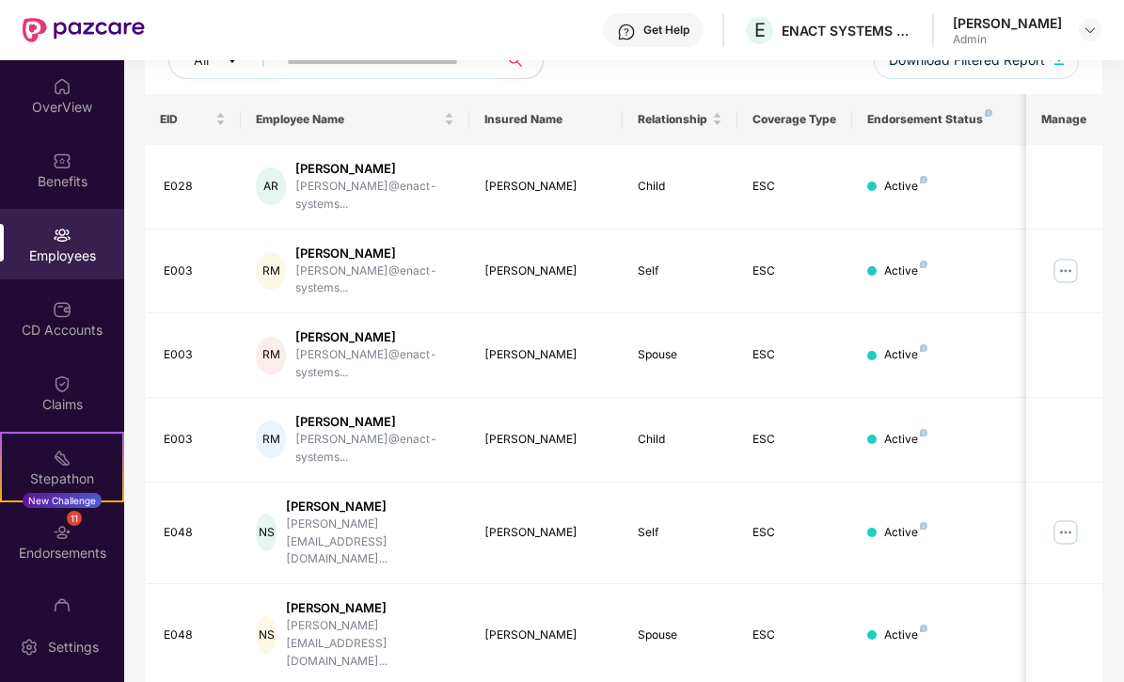
scroll to position [257, 3]
drag, startPoint x: 1121, startPoint y: 215, endPoint x: 1123, endPoint y: 225, distance: 9.6
click at [1123, 225] on div "OverView Benefits Employees CD Accounts Claims Stepathon New Challenge 11 Endor…" at bounding box center [562, 371] width 1124 height 622
click at [1074, 185] on td at bounding box center [1064, 187] width 76 height 85
drag, startPoint x: 1121, startPoint y: 219, endPoint x: 1122, endPoint y: 231, distance: 12.3
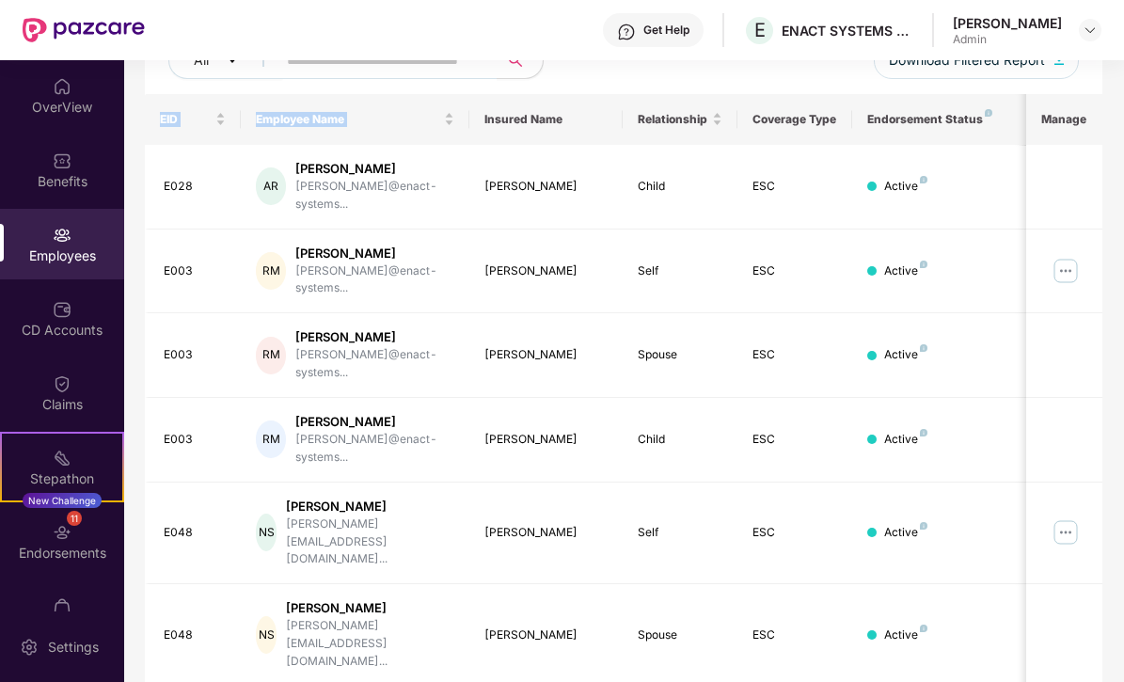
click at [1122, 231] on div "OverView Benefits Employees CD Accounts Claims Stepathon New Challenge 11 Endor…" at bounding box center [562, 371] width 1124 height 622
click at [1063, 135] on th "Manage" at bounding box center [1064, 119] width 76 height 51
click at [1099, 153] on td at bounding box center [1064, 187] width 76 height 85
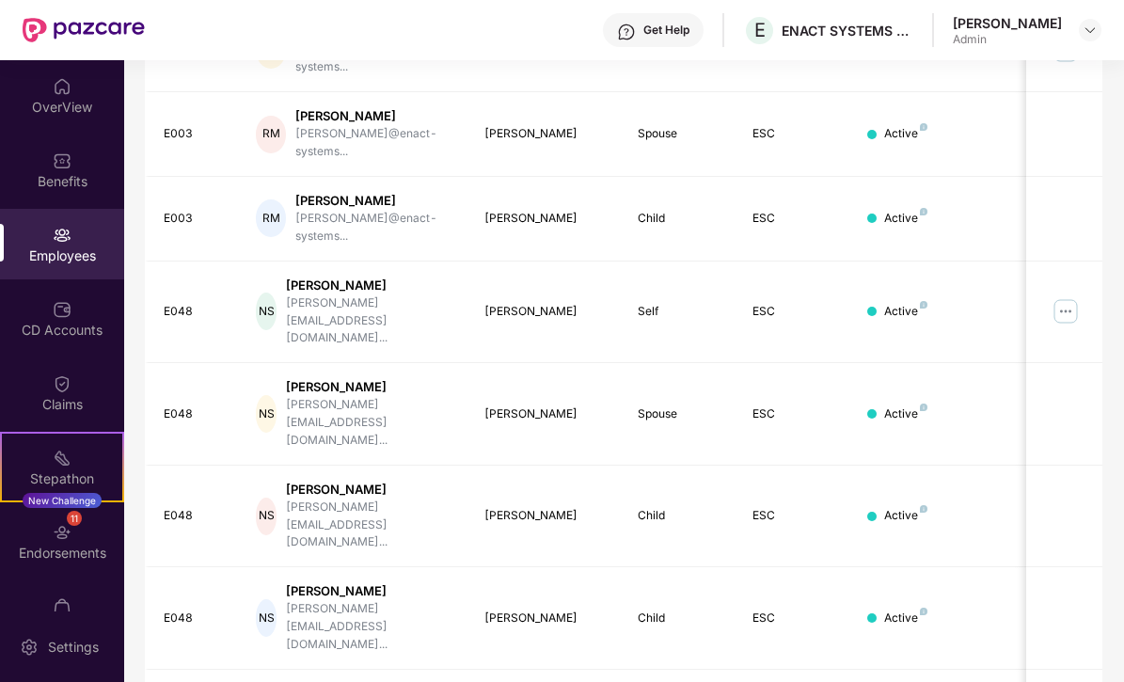
scroll to position [473, 3]
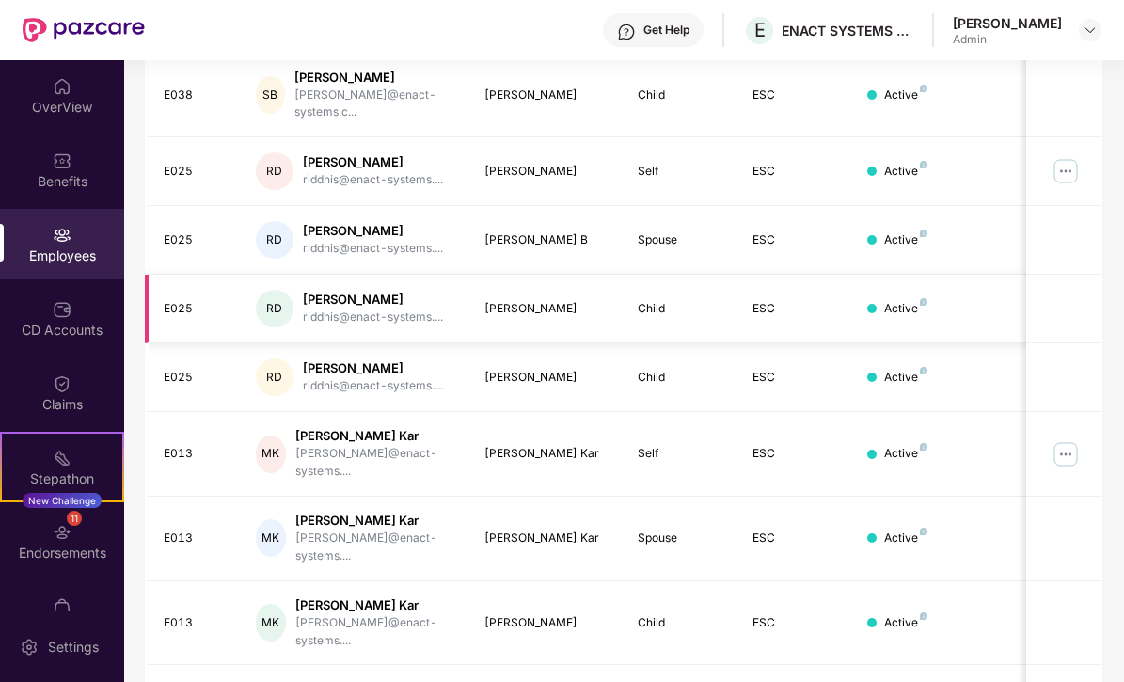
scroll to position [257, 3]
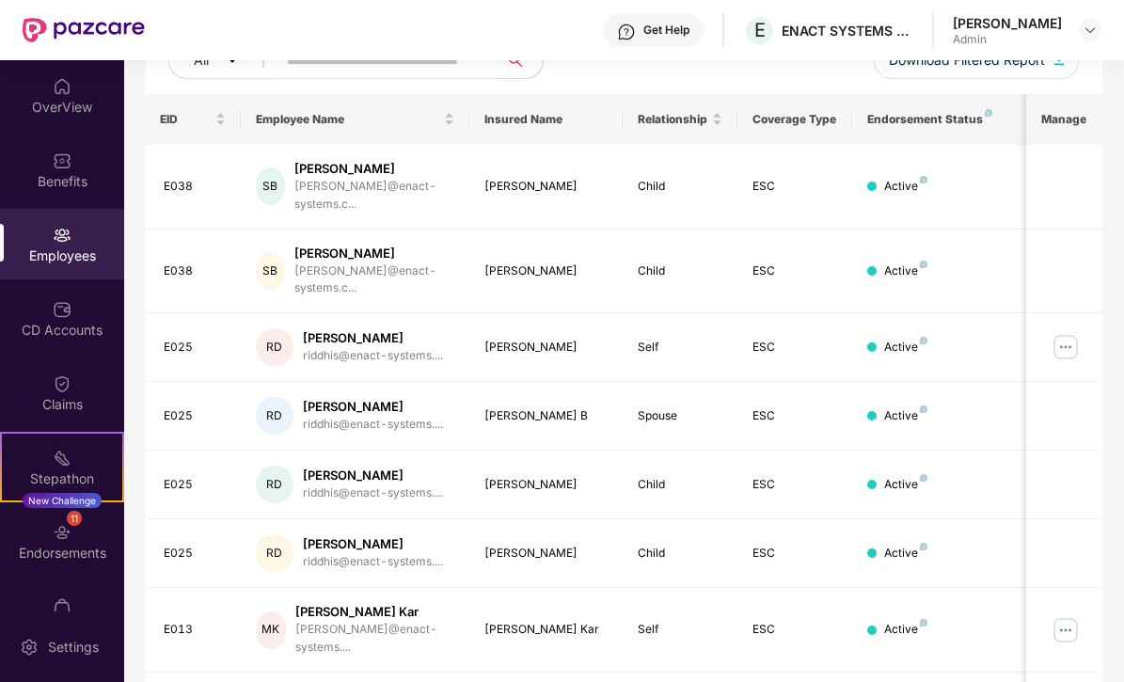
click at [1116, 223] on div "Filters Group Health Insurance Employee Reports 28 Employees 19 Spouse 18 Child…" at bounding box center [623, 431] width 999 height 1124
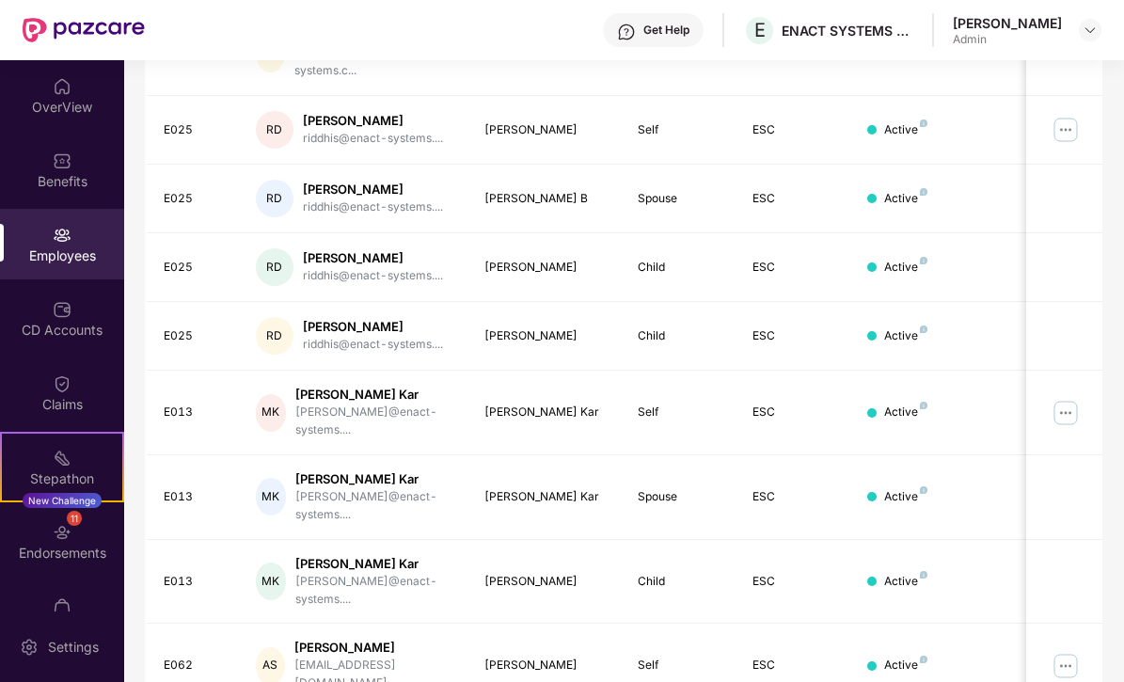
scroll to position [473, 3]
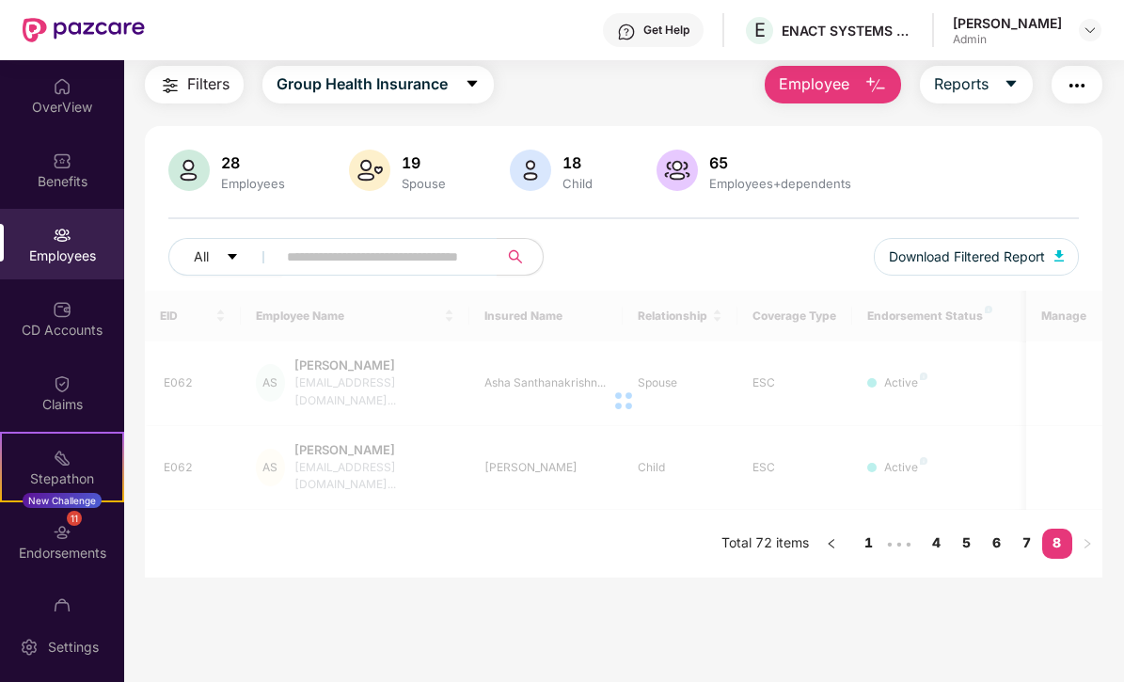
scroll to position [60, 3]
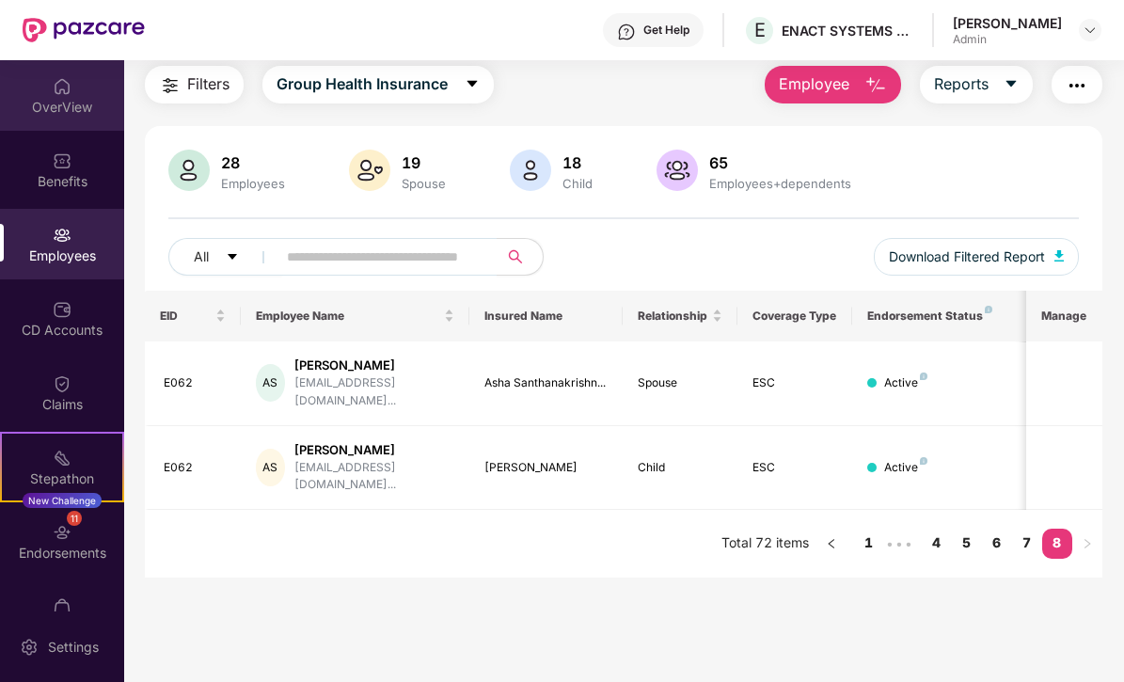
click at [61, 83] on img at bounding box center [62, 86] width 19 height 19
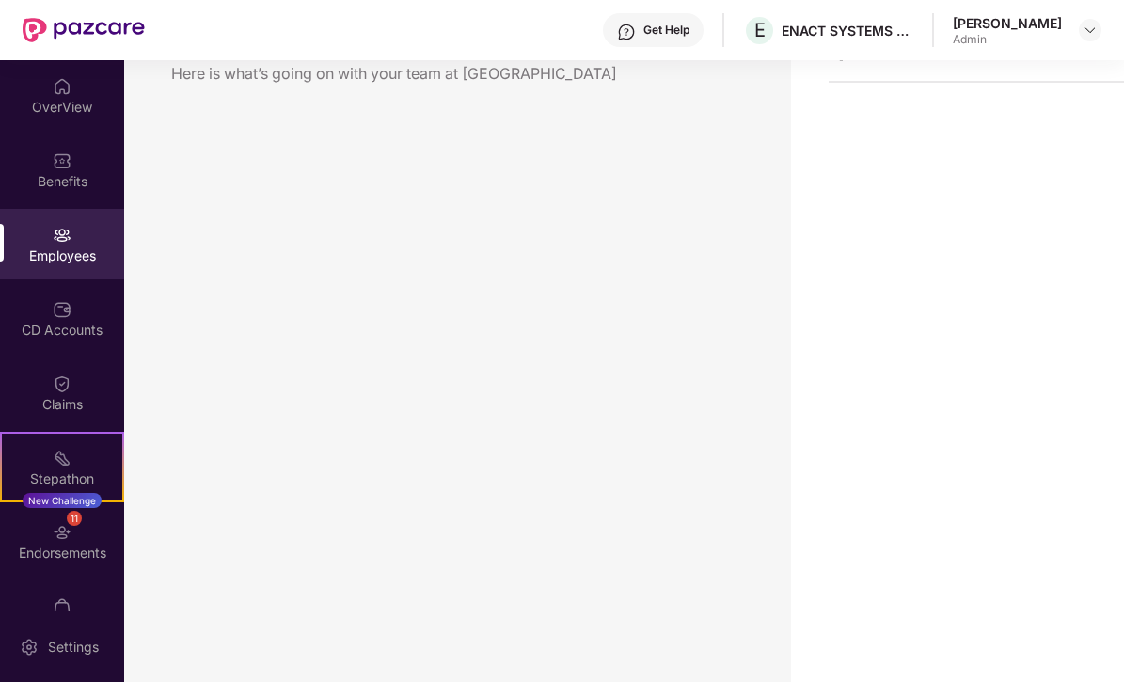
scroll to position [60, 0]
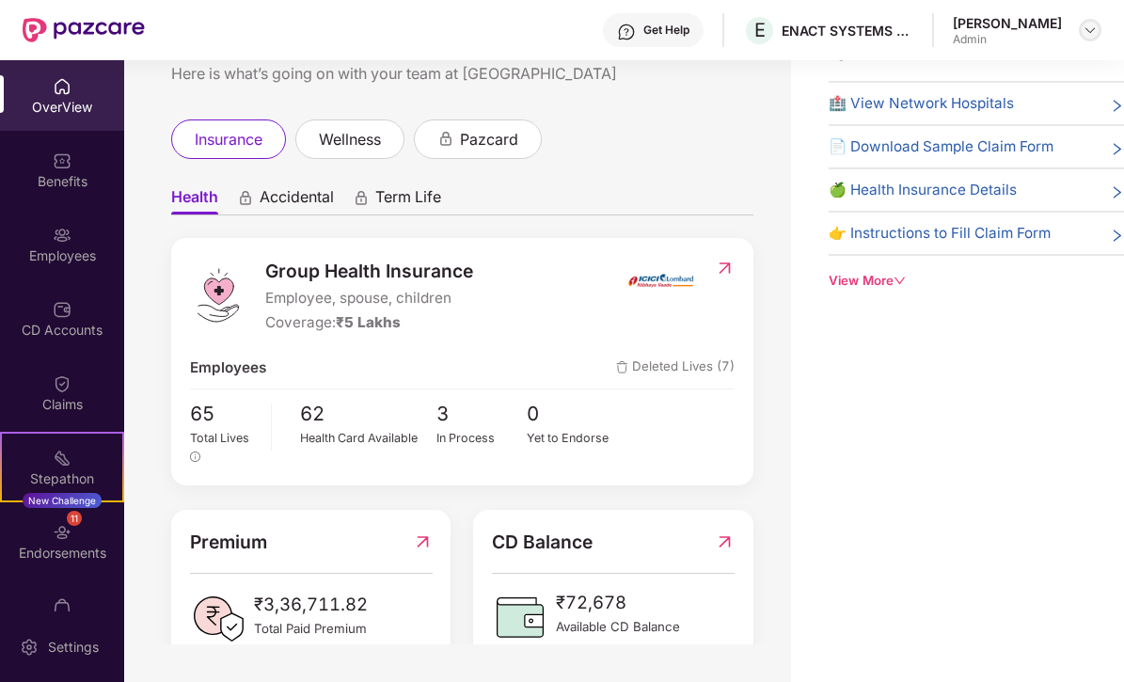
click at [1090, 25] on img at bounding box center [1090, 30] width 15 height 15
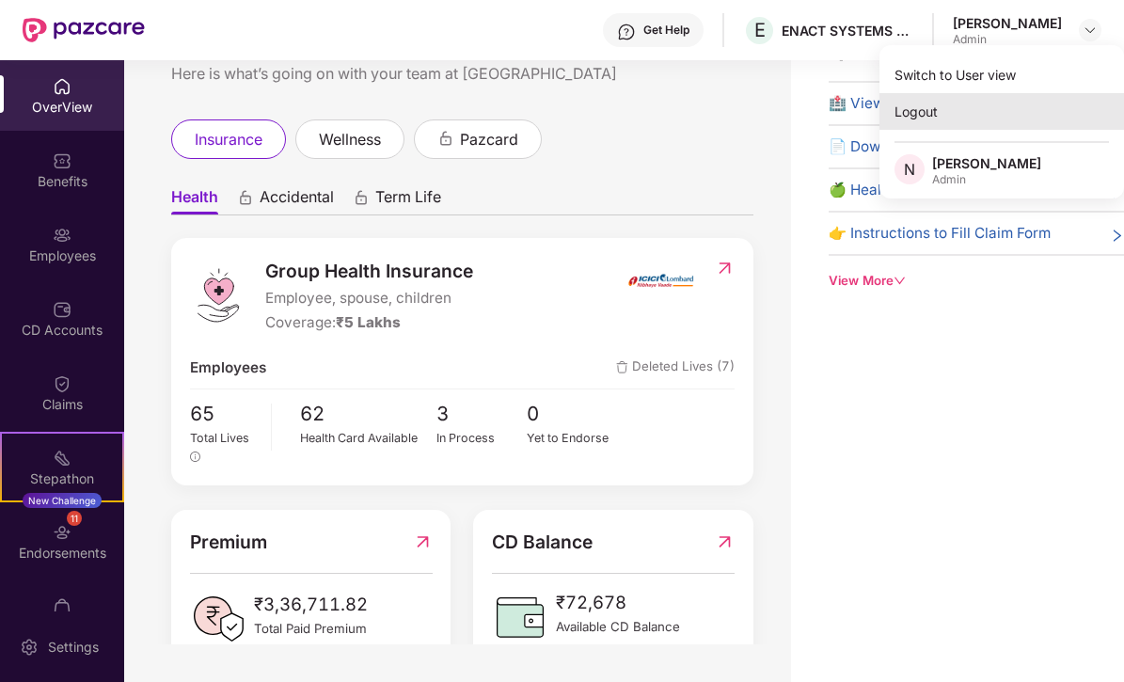
click at [929, 112] on div "Logout" at bounding box center [1002, 111] width 245 height 37
